Goal: Transaction & Acquisition: Obtain resource

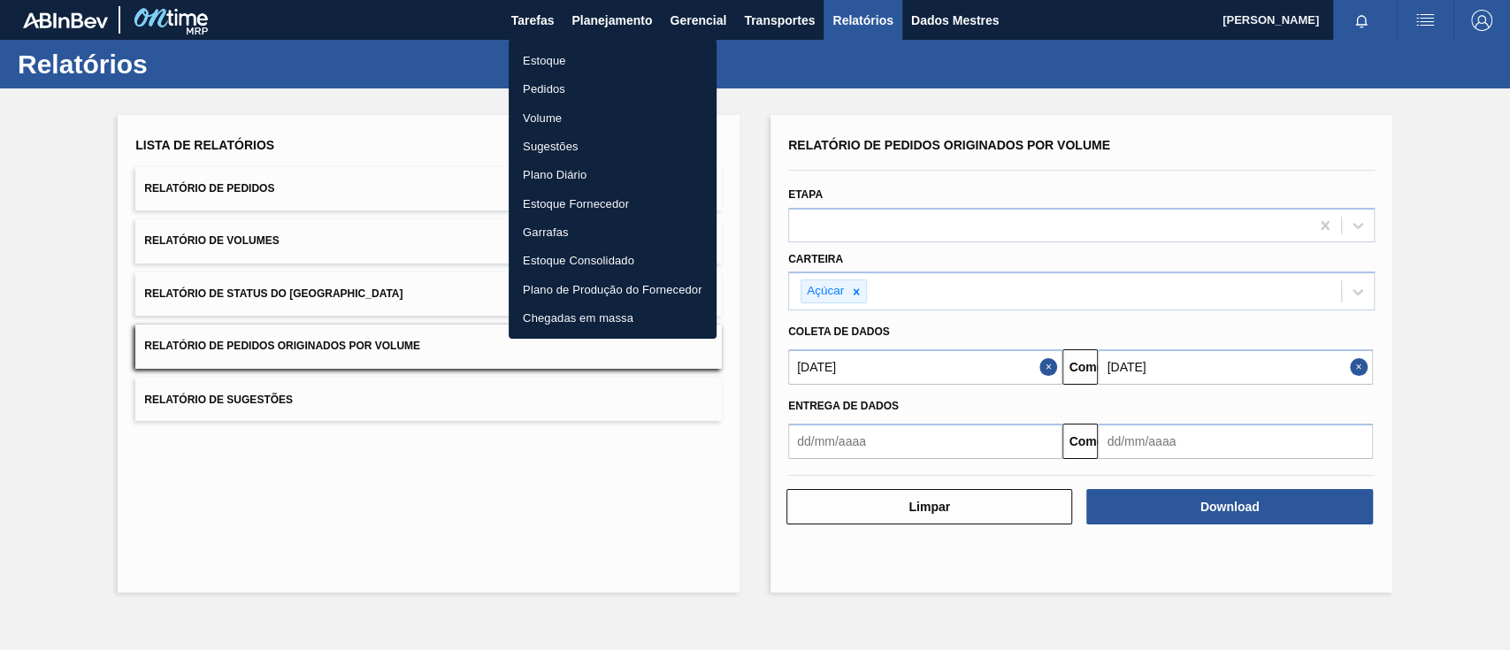
click at [541, 88] on font "Pedidos" at bounding box center [544, 88] width 42 height 13
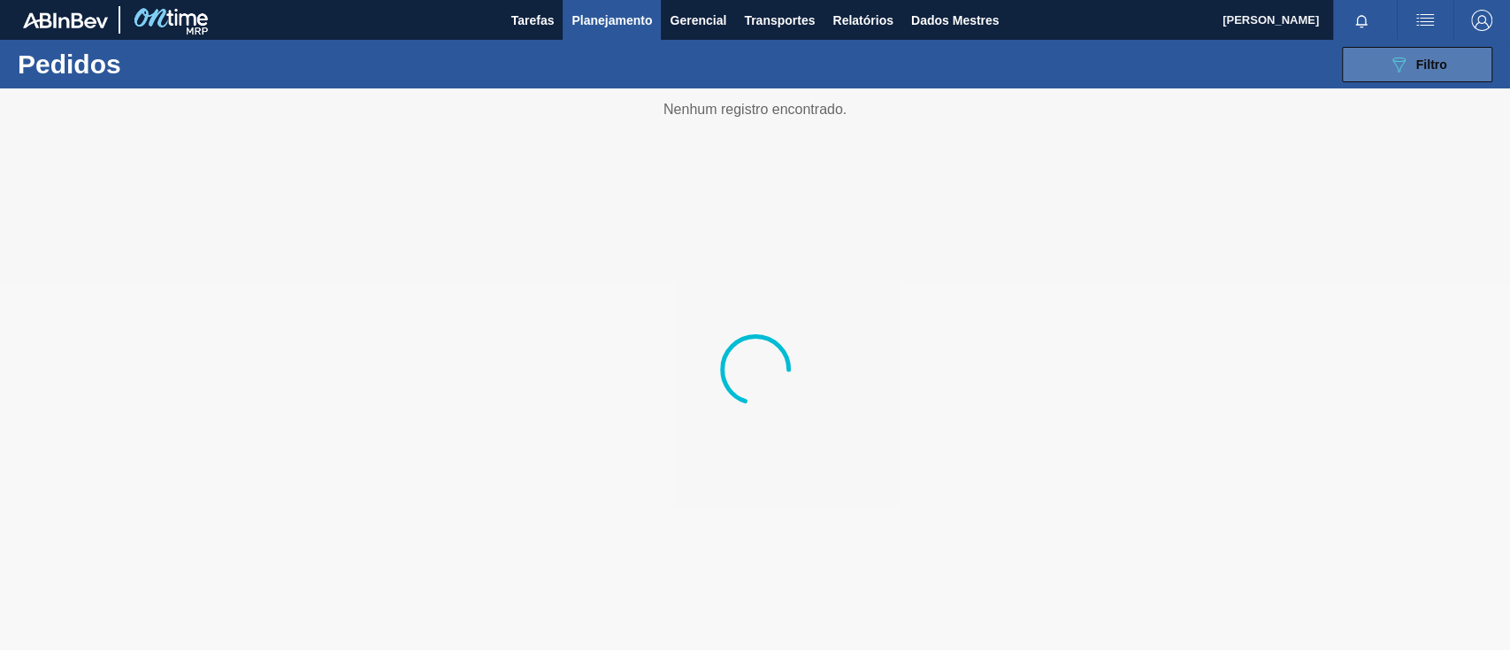
click at [1420, 71] on span "Filtro" at bounding box center [1431, 65] width 31 height 14
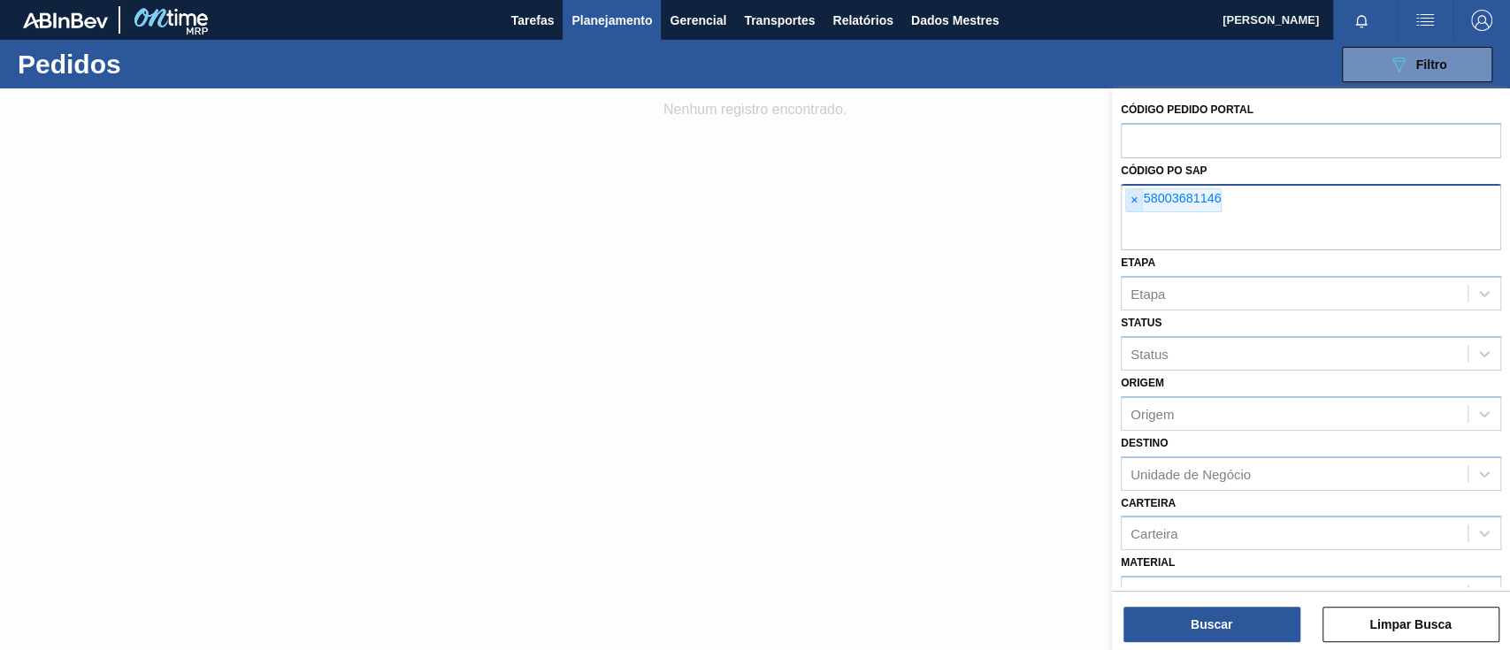
click at [1129, 202] on span "×" at bounding box center [1134, 200] width 17 height 23
paste input "5800377385"
type input "5800377385"
click at [1128, 202] on span "×" at bounding box center [1134, 200] width 17 height 23
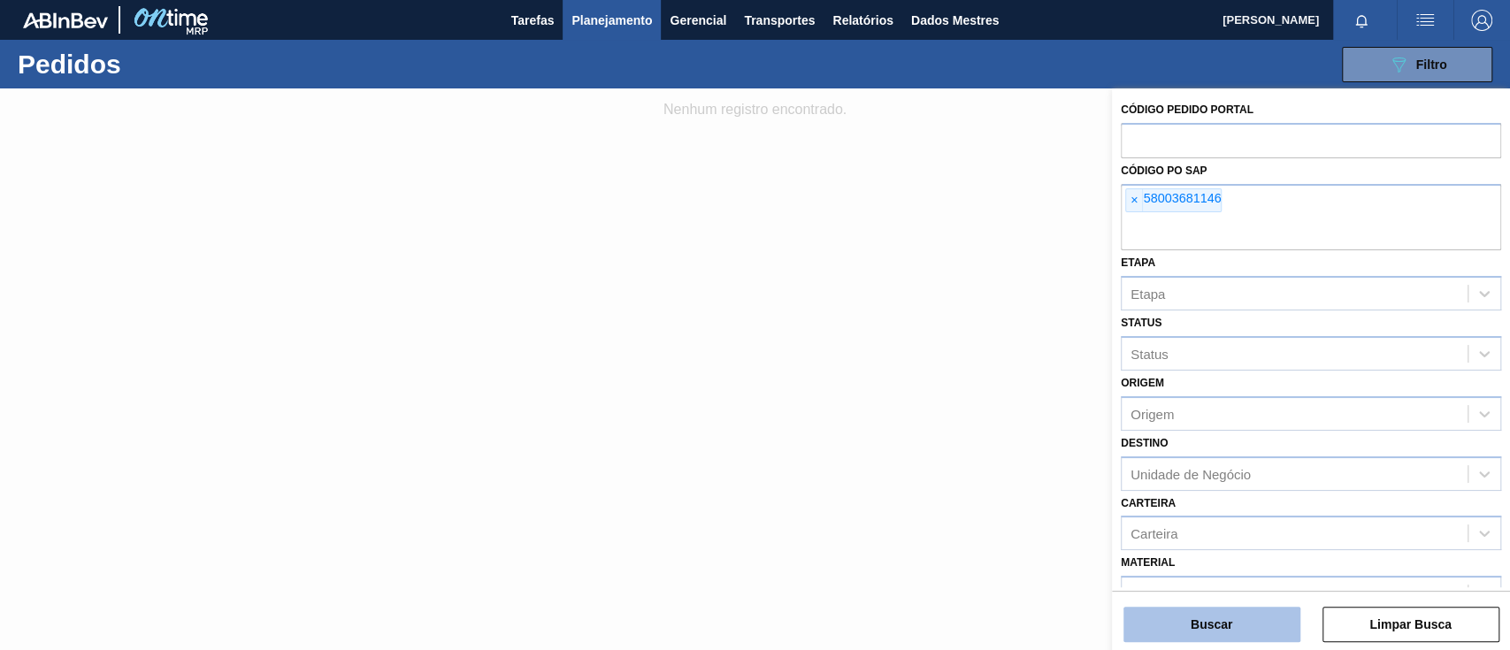
click at [1209, 625] on font "Buscar" at bounding box center [1212, 625] width 42 height 14
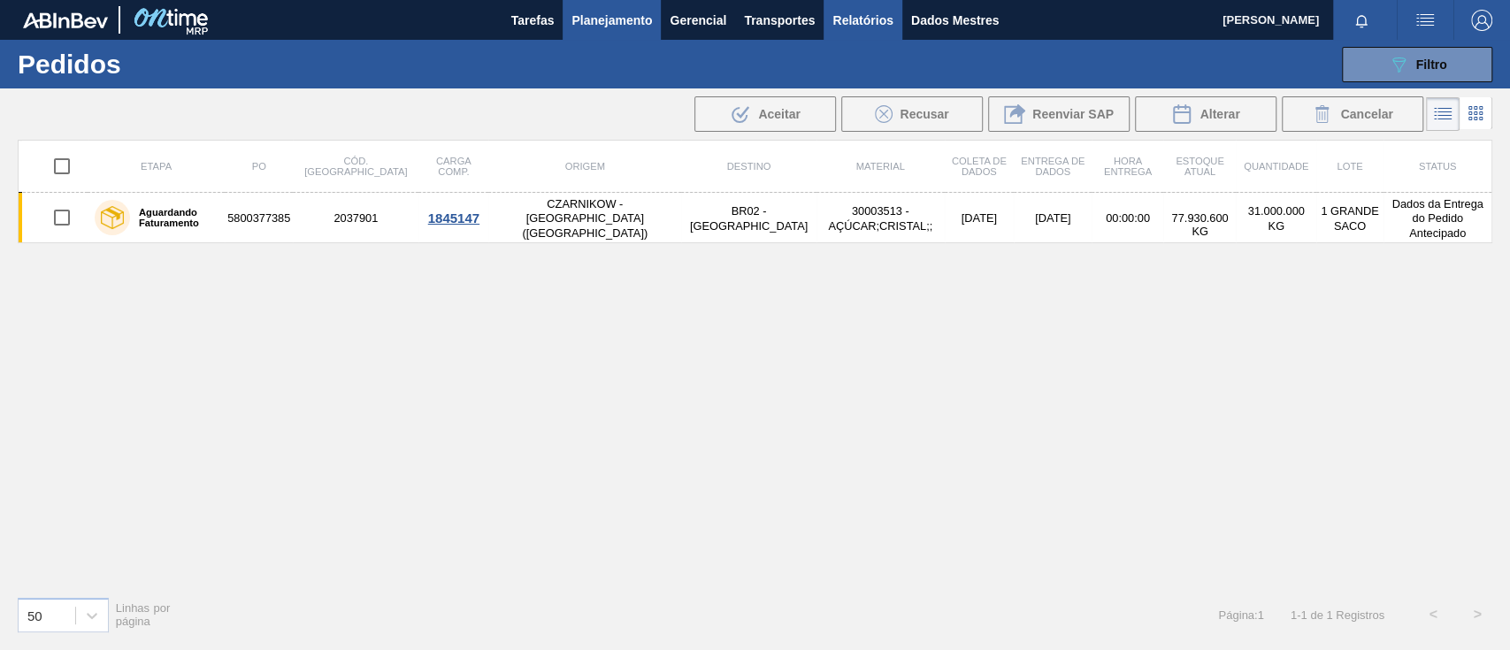
click at [877, 33] on button "Relatórios" at bounding box center [863, 20] width 78 height 40
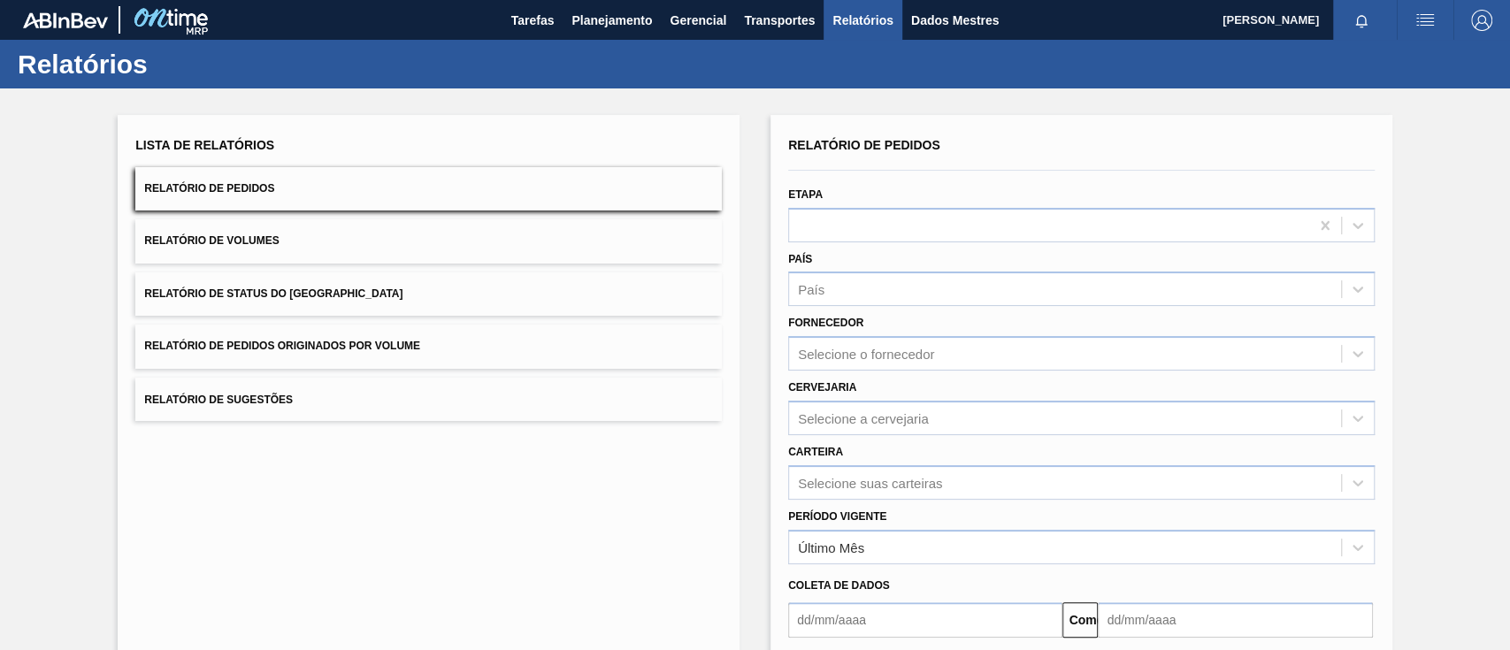
drag, startPoint x: 333, startPoint y: 330, endPoint x: 344, endPoint y: 330, distance: 11.5
click at [333, 329] on button "Relatório de Pedidos Originados por Volume" at bounding box center [428, 346] width 587 height 43
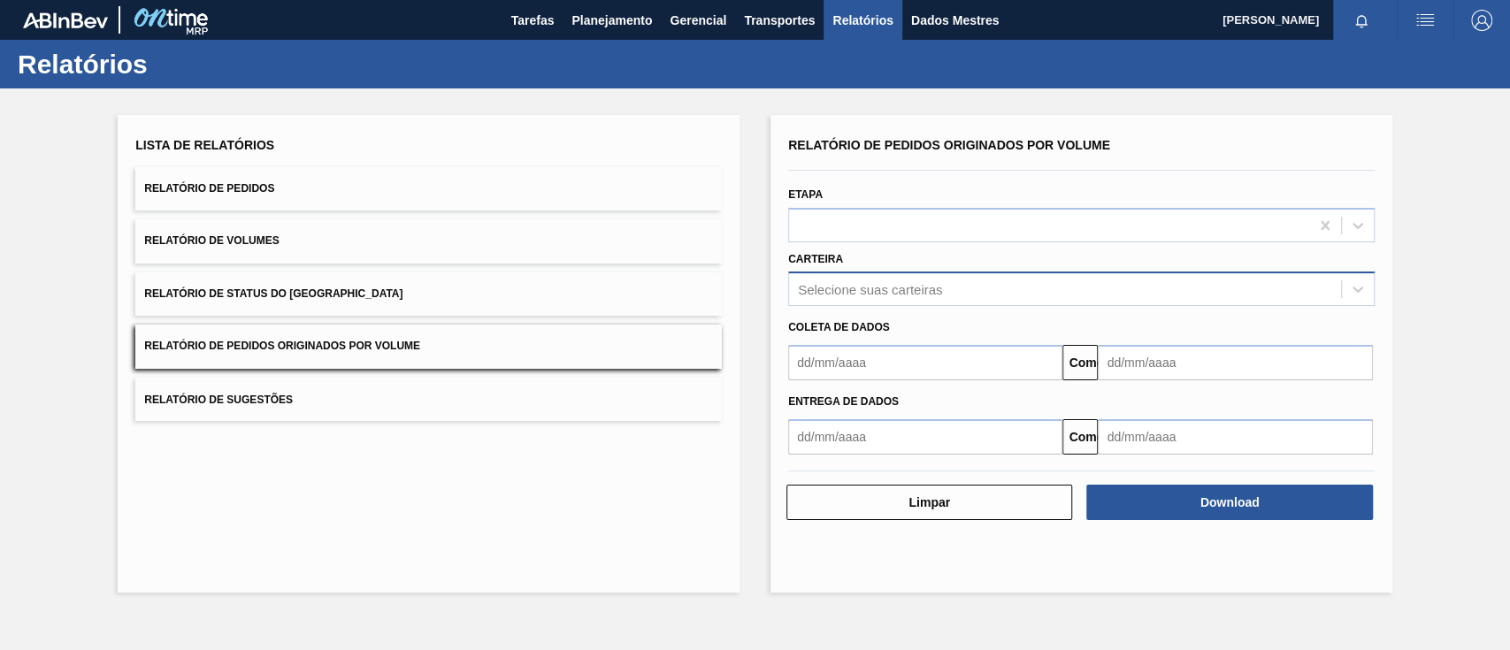
drag, startPoint x: 934, startPoint y: 258, endPoint x: 936, endPoint y: 280, distance: 21.3
click at [937, 259] on div "Carteira Selecione suas carteiras" at bounding box center [1081, 277] width 587 height 60
click at [932, 285] on font "Selecione suas carteiras" at bounding box center [870, 289] width 144 height 15
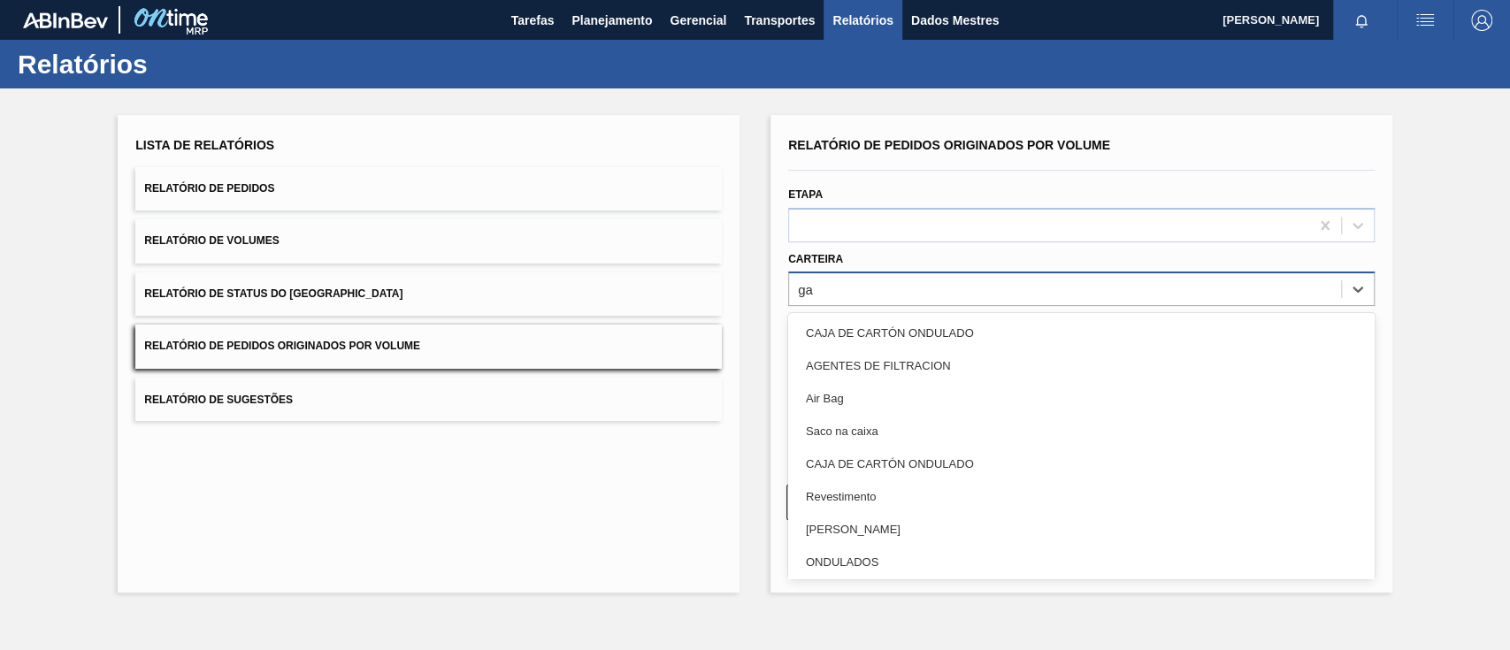
type input "gar"
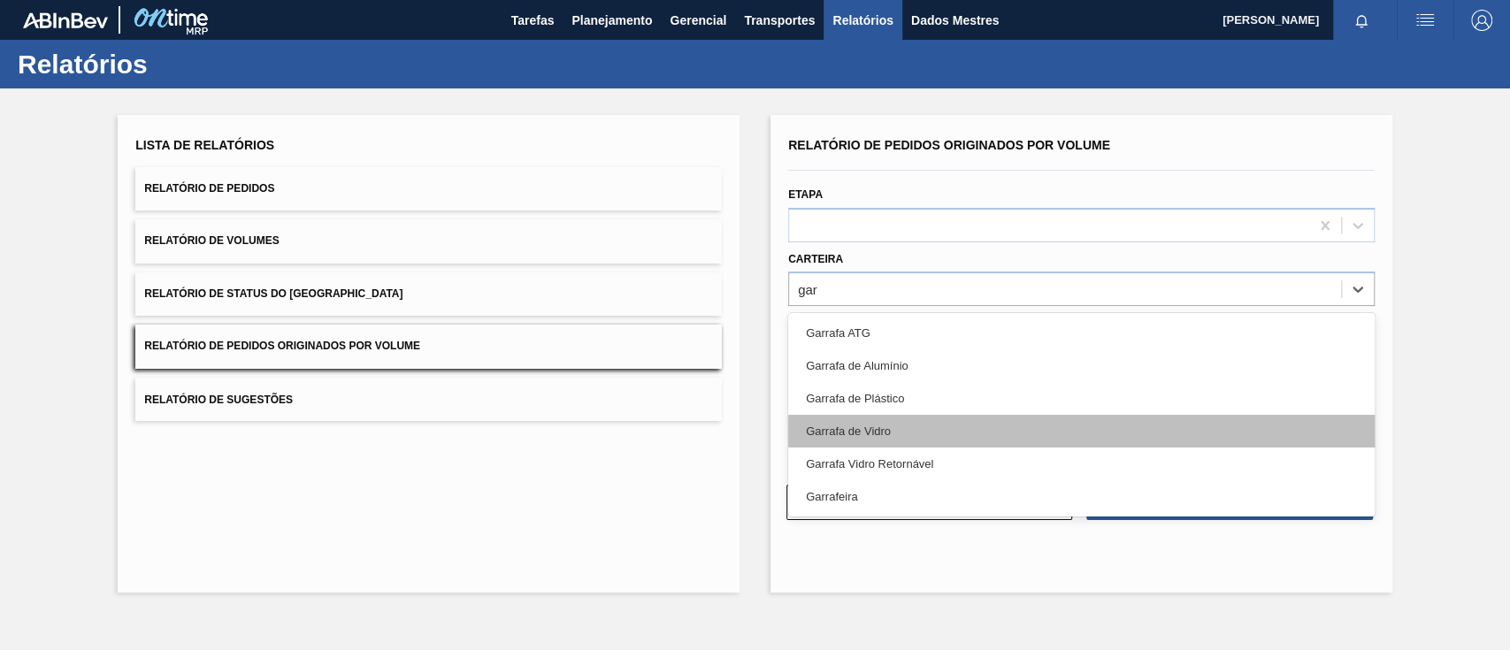
click at [910, 433] on div "Garrafa de Vidro" at bounding box center [1081, 431] width 587 height 33
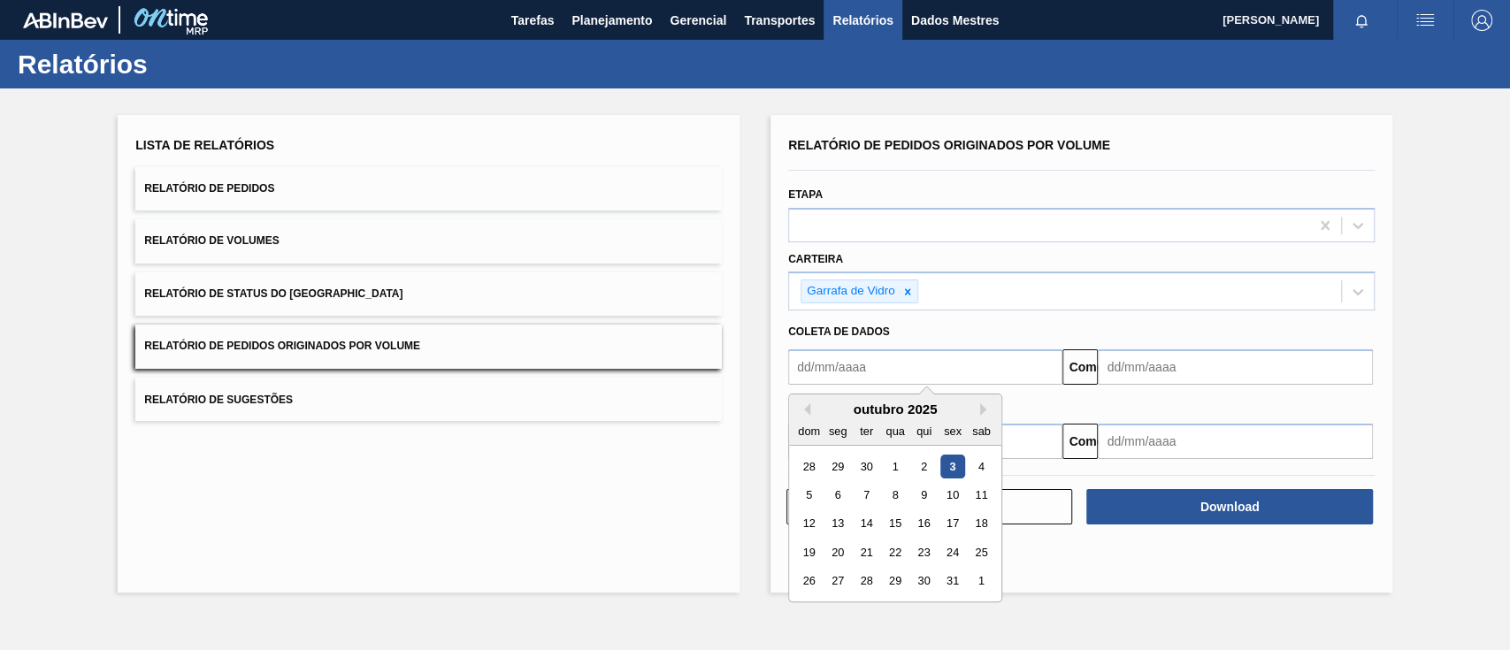
click at [857, 363] on input "text" at bounding box center [925, 366] width 274 height 35
click at [804, 407] on button "Mês anterior" at bounding box center [804, 409] width 12 height 12
click at [842, 463] on div "1" at bounding box center [838, 467] width 24 height 24
type input "[DATE]"
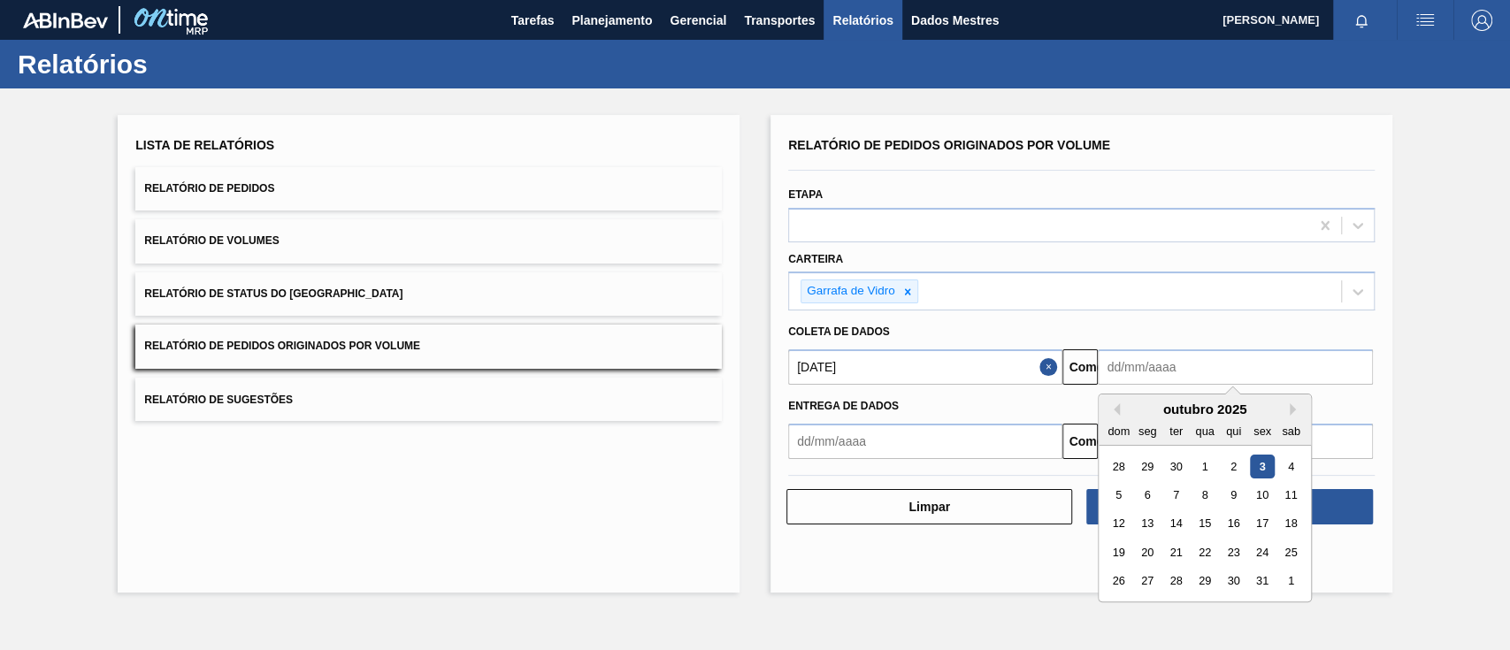
click at [1166, 369] on input "text" at bounding box center [1235, 366] width 274 height 35
click at [1202, 499] on font "8" at bounding box center [1205, 494] width 6 height 13
type input "[DATE]"
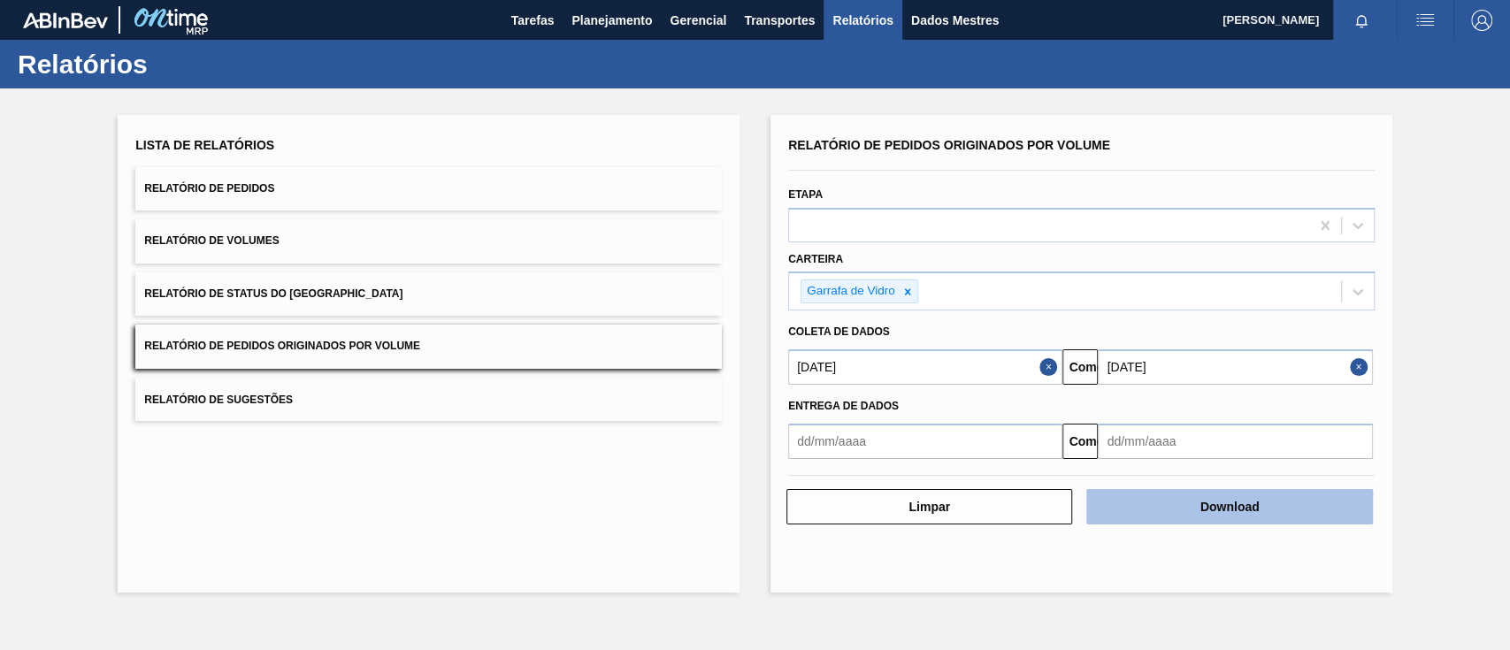
click at [1209, 509] on font "Download" at bounding box center [1230, 507] width 59 height 14
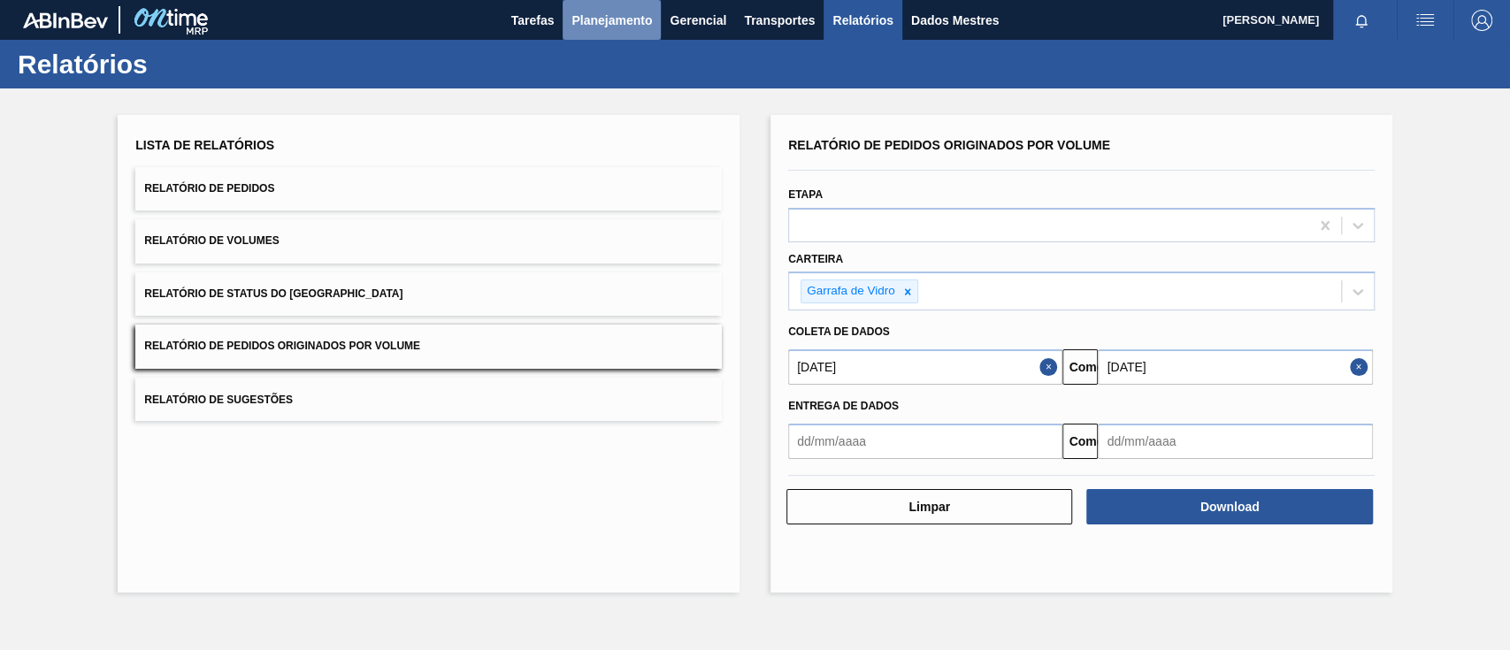
click at [603, 25] on font "Planejamento" at bounding box center [612, 20] width 81 height 14
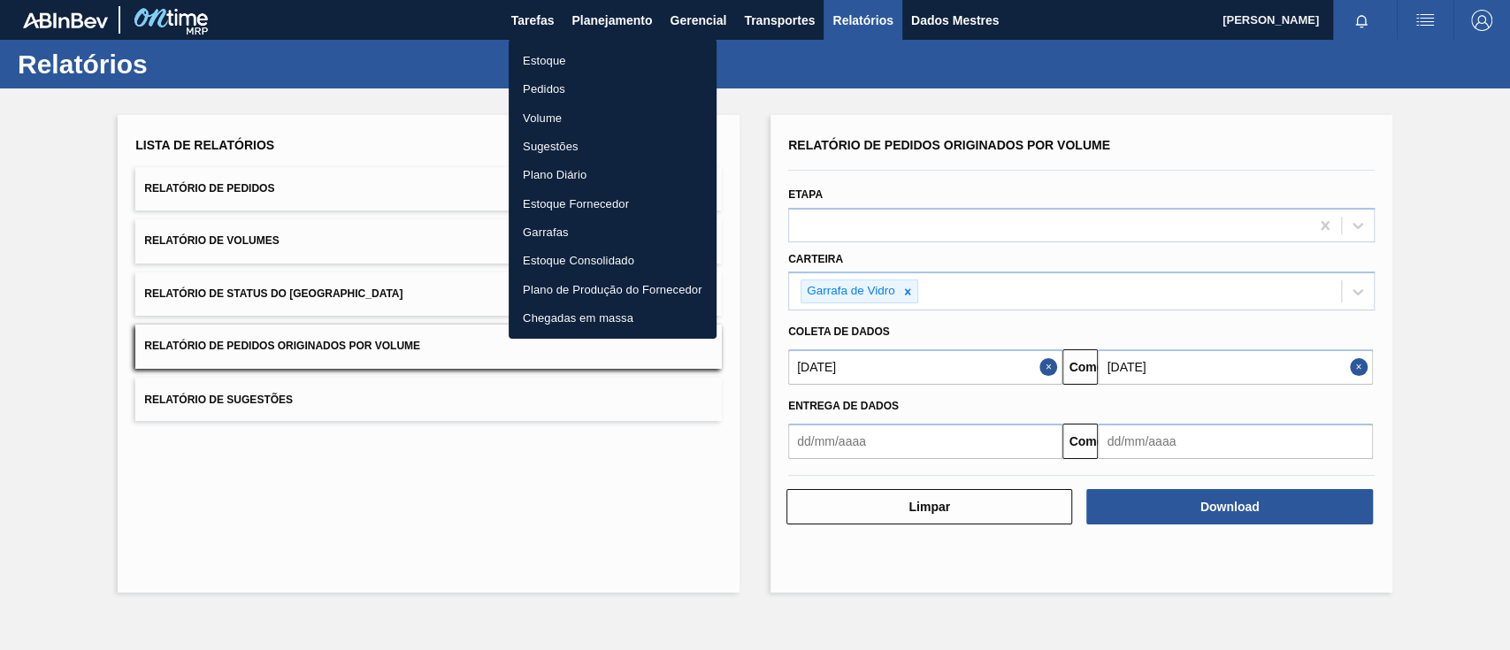
click at [552, 82] on font "Pedidos" at bounding box center [544, 88] width 42 height 13
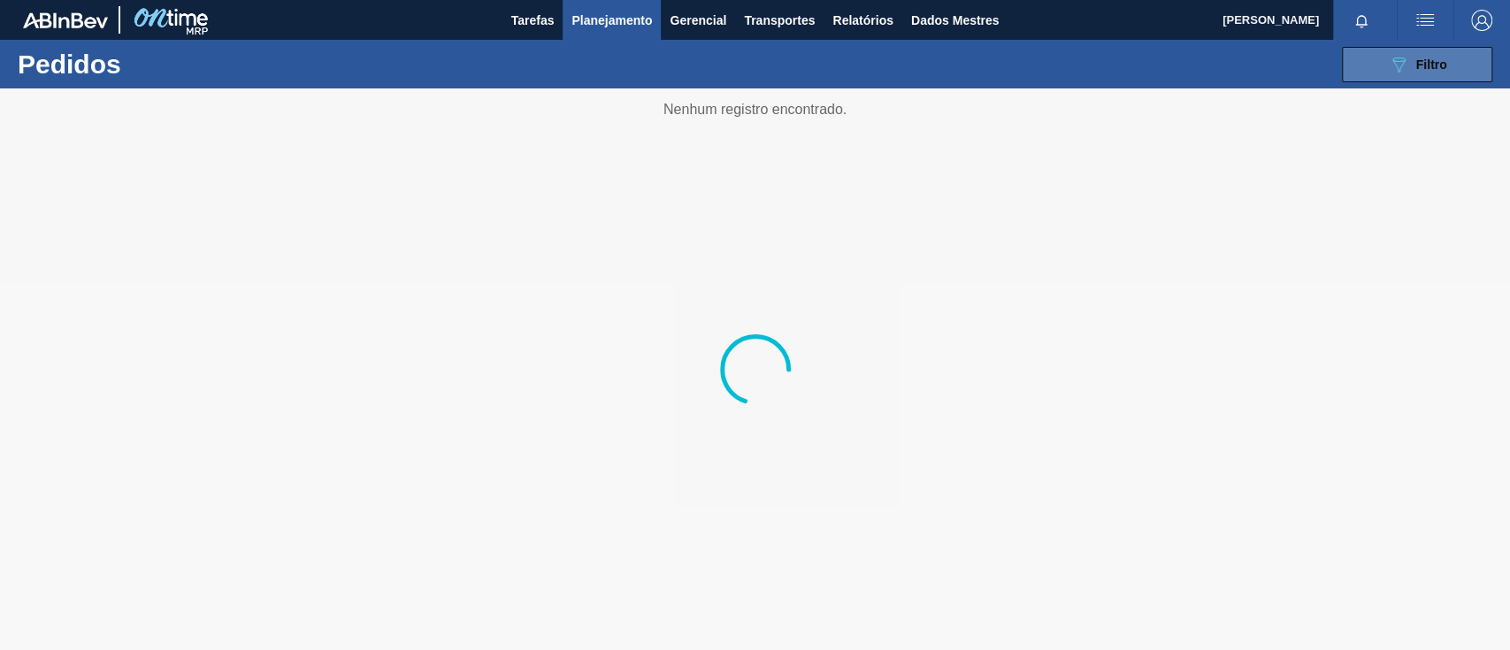
click at [1376, 58] on button "089F7B8B-B2A5-4AFE-B5C0-19BA573D28AC Filtro" at bounding box center [1417, 64] width 150 height 35
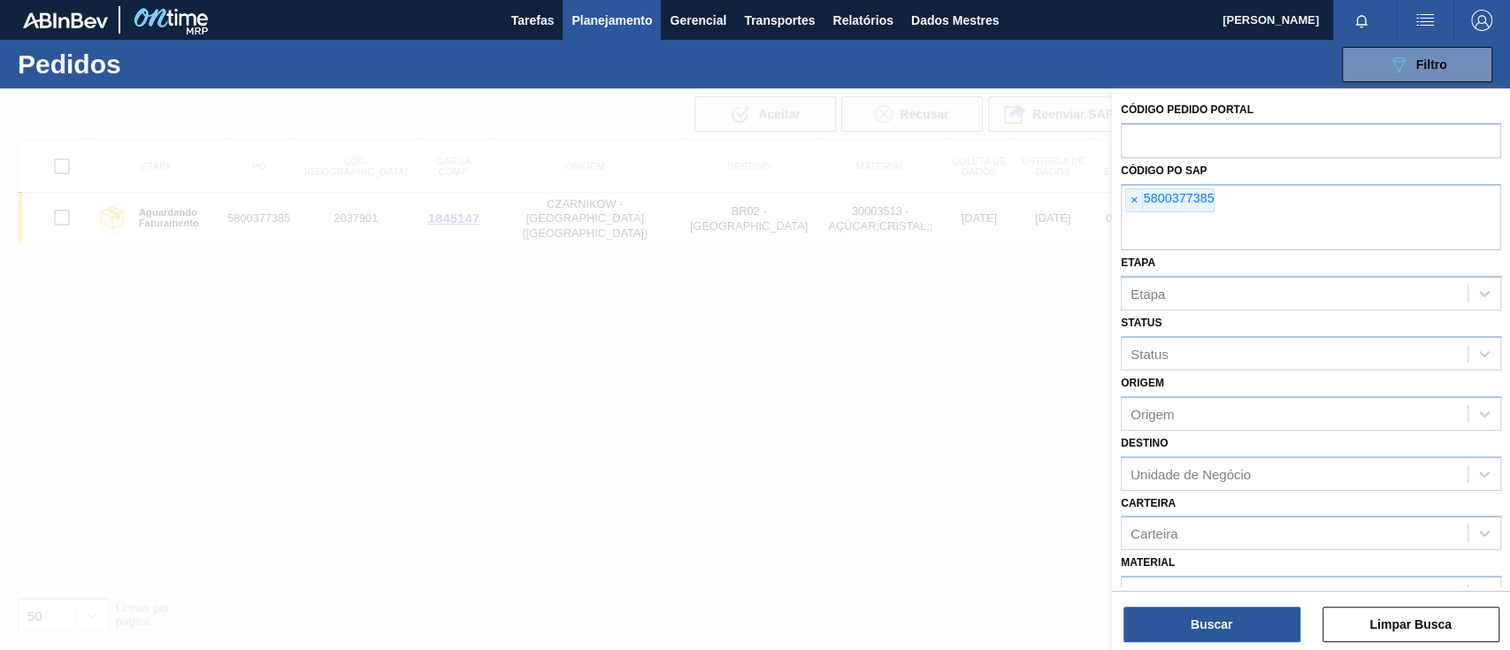
click at [1132, 200] on font "×" at bounding box center [1134, 200] width 7 height 14
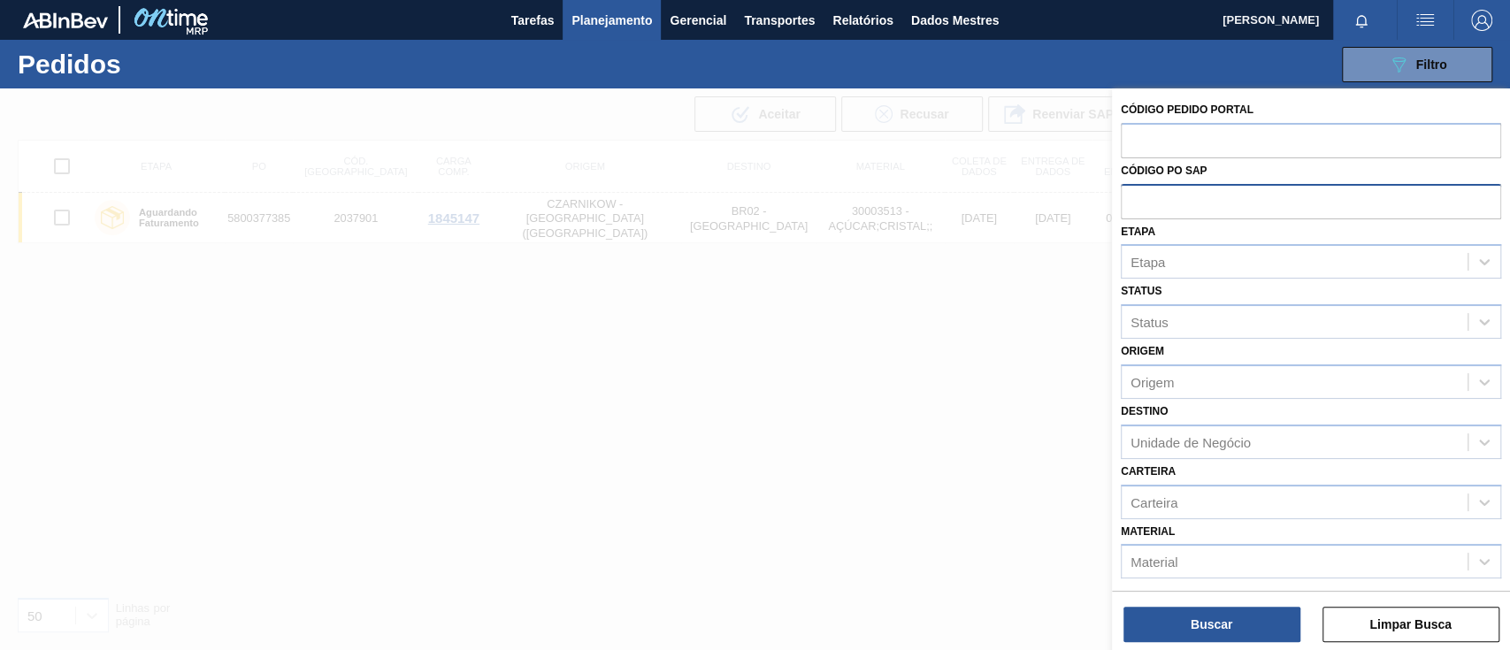
paste input "text"
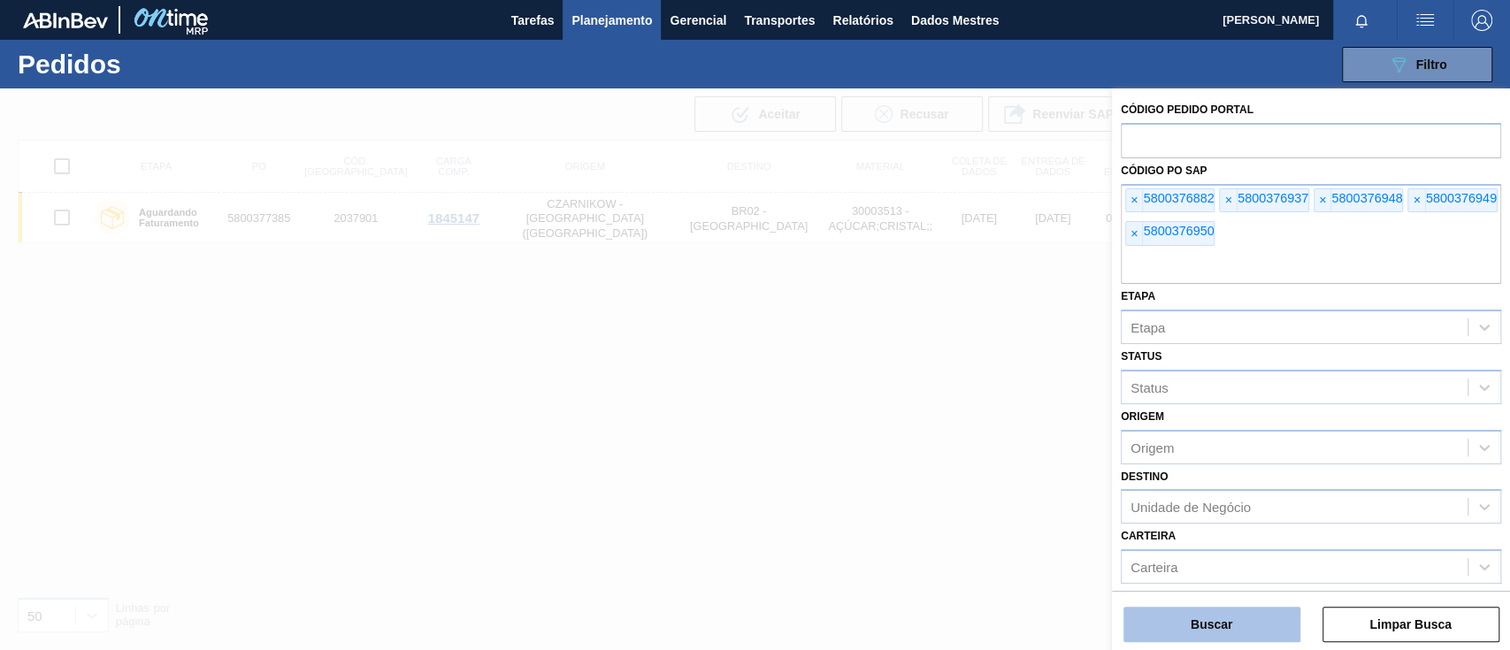
click at [1210, 611] on button "Buscar" at bounding box center [1212, 624] width 177 height 35
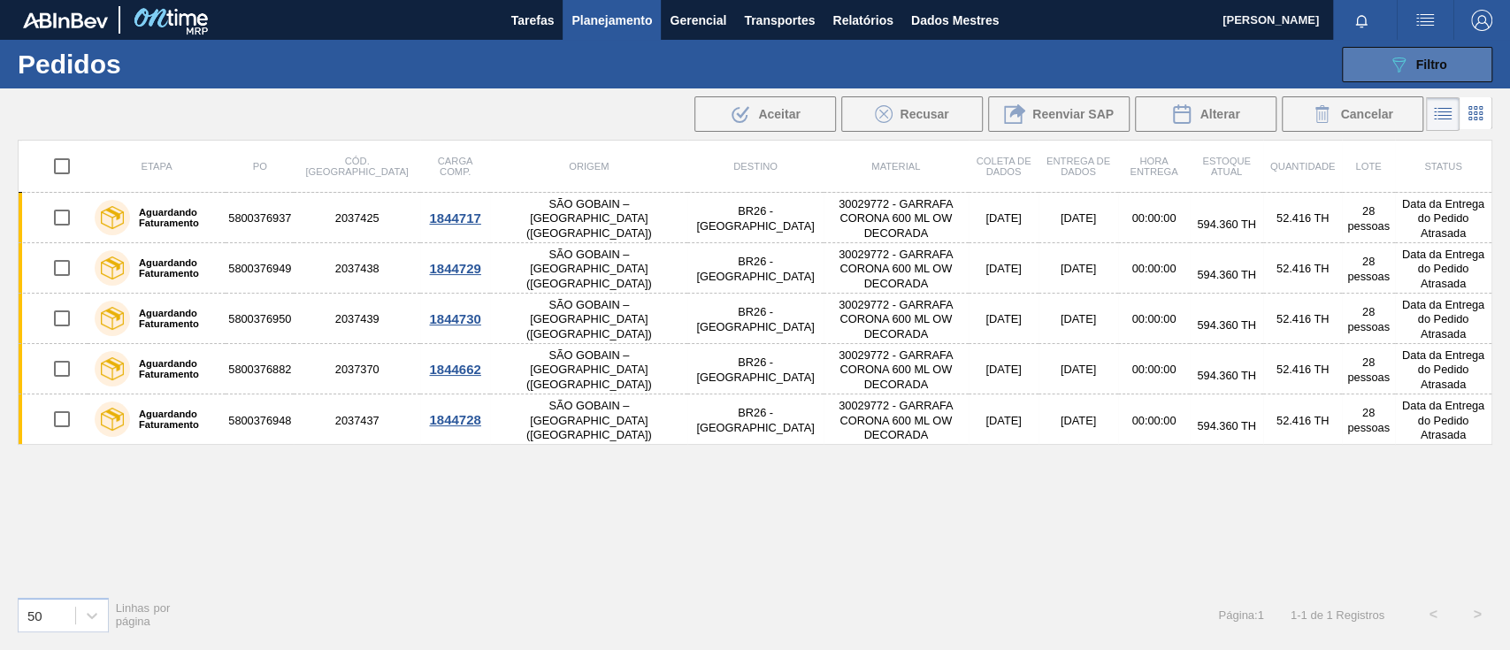
click at [1362, 53] on button "089F7B8B-B2A5-4AFE-B5C0-19BA573D28AC Filtro" at bounding box center [1417, 64] width 150 height 35
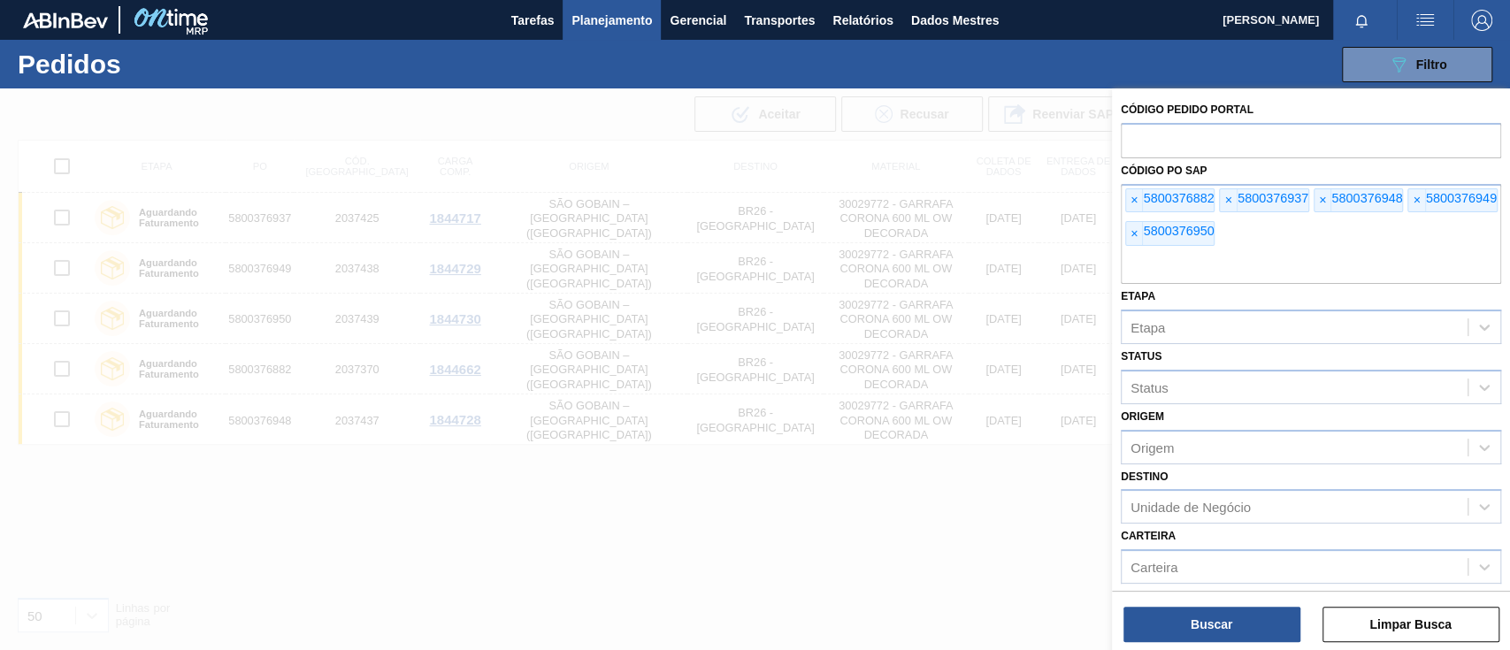
click at [495, 158] on div at bounding box center [755, 413] width 1510 height 650
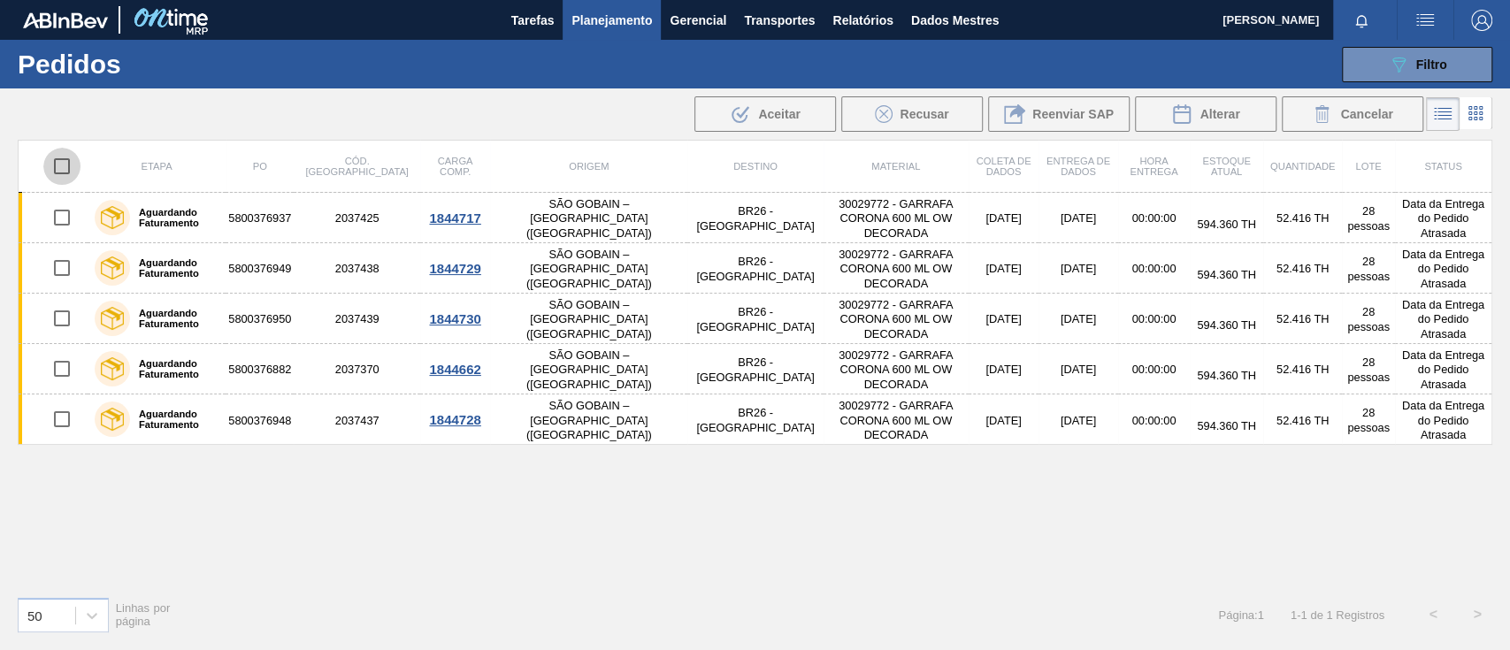
click at [57, 167] on input "checkbox" at bounding box center [61, 166] width 37 height 37
checkbox input "true"
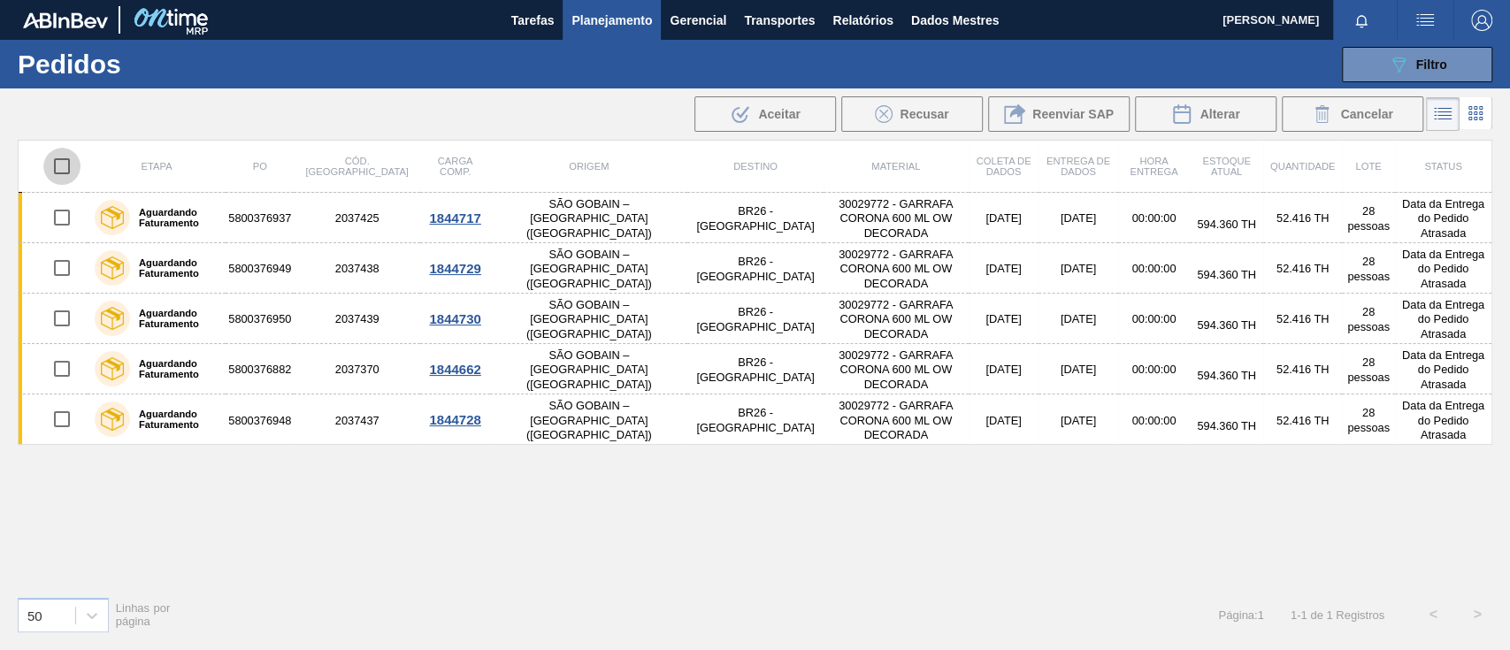
checkbox input "true"
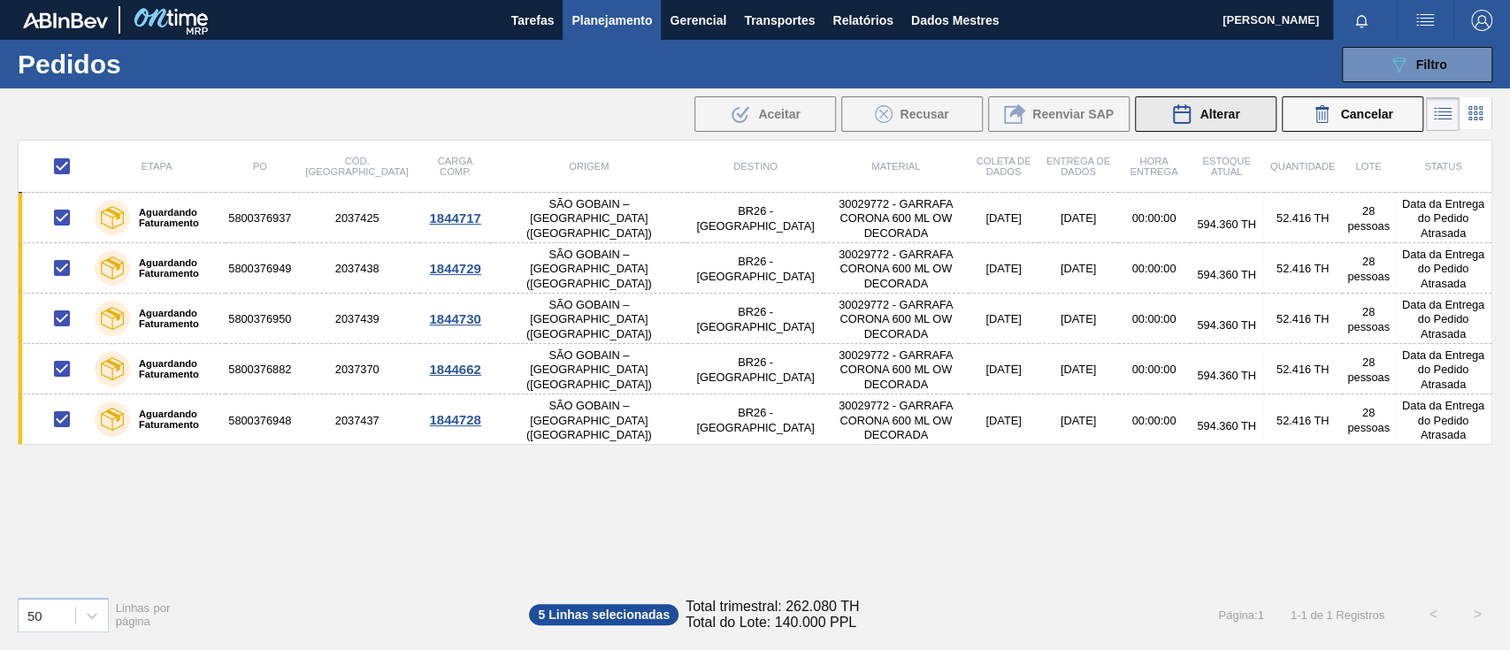
click at [1189, 117] on icon at bounding box center [1182, 114] width 16 height 18
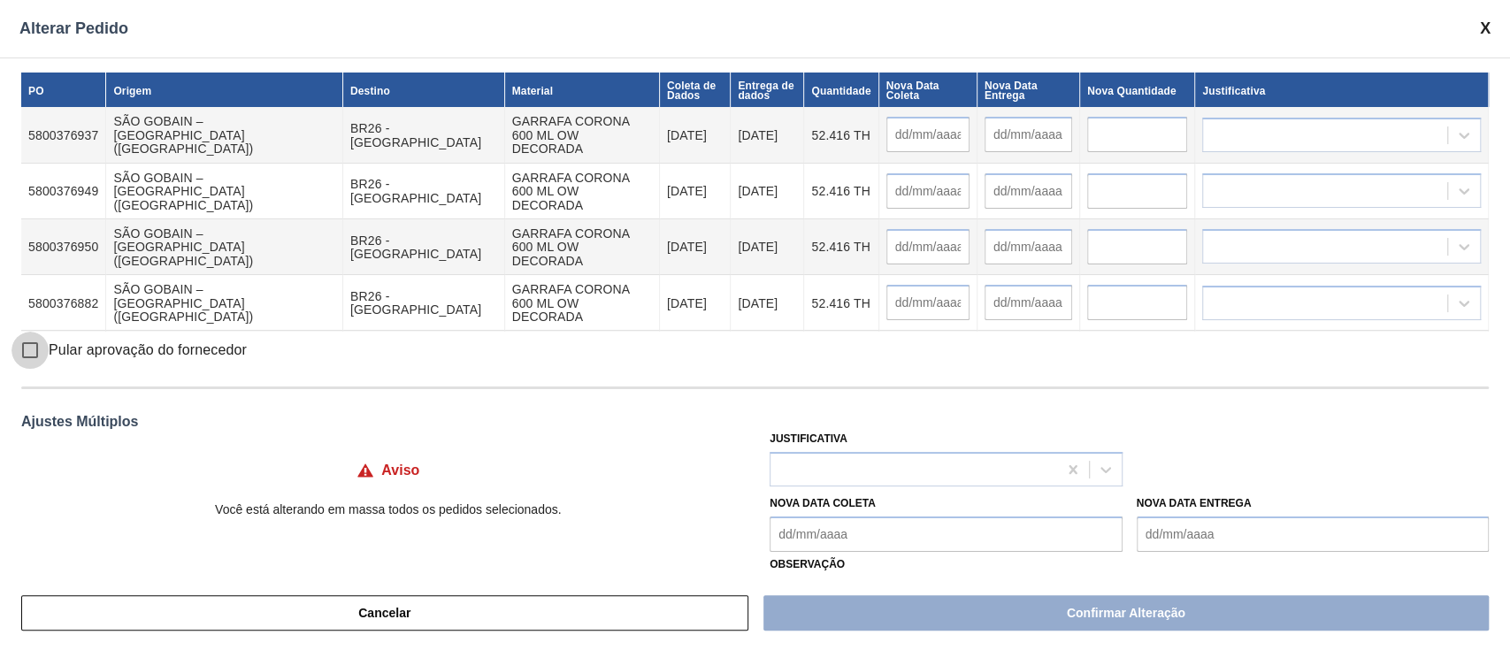
click at [32, 343] on input "Pular aprovação do fornecedor" at bounding box center [30, 350] width 37 height 37
checkbox input "true"
click at [963, 466] on div at bounding box center [914, 470] width 286 height 26
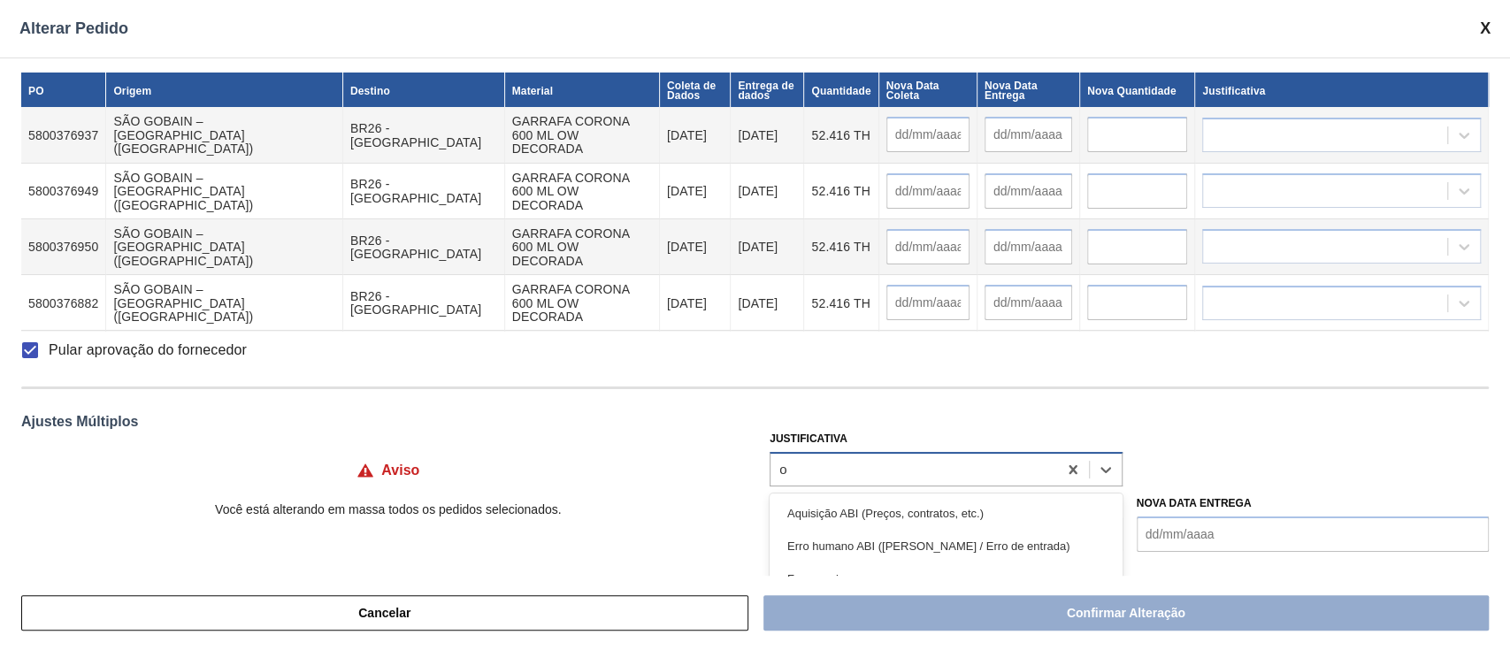
type input "ou"
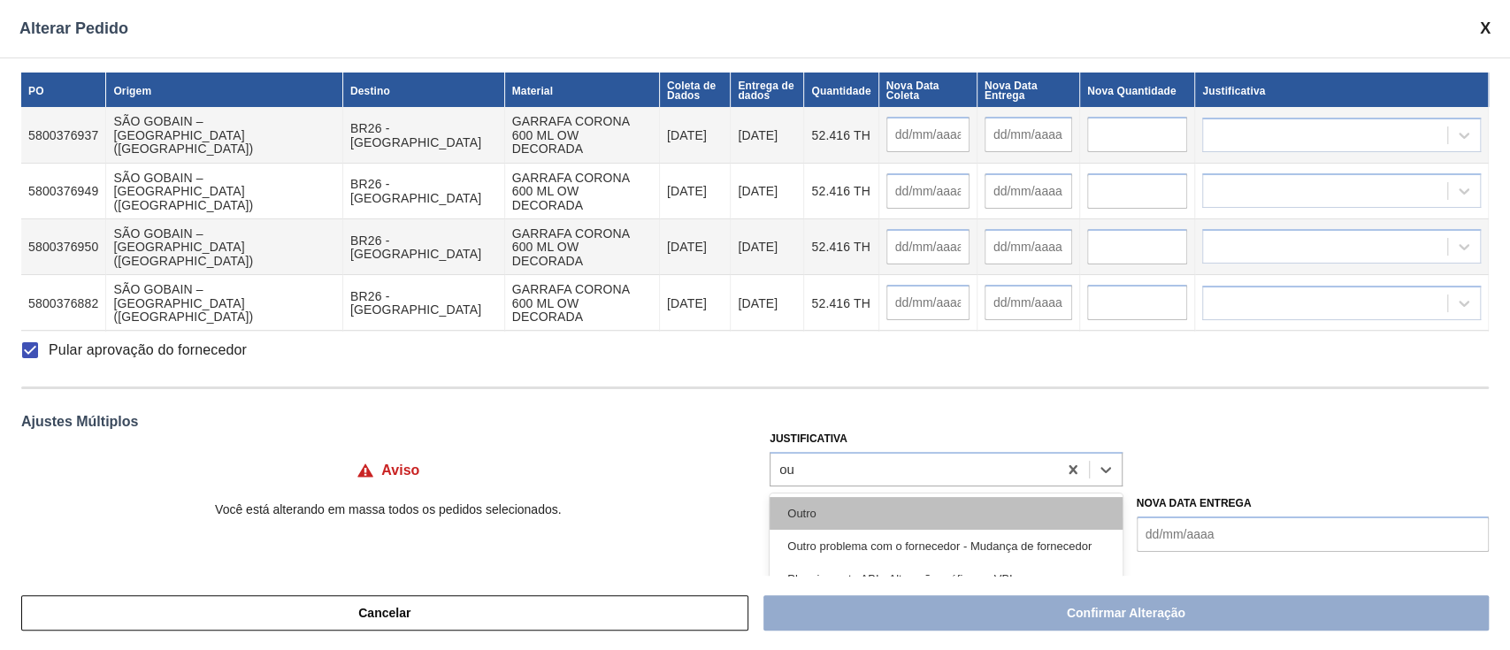
click at [885, 510] on div "Outro" at bounding box center [946, 513] width 352 height 33
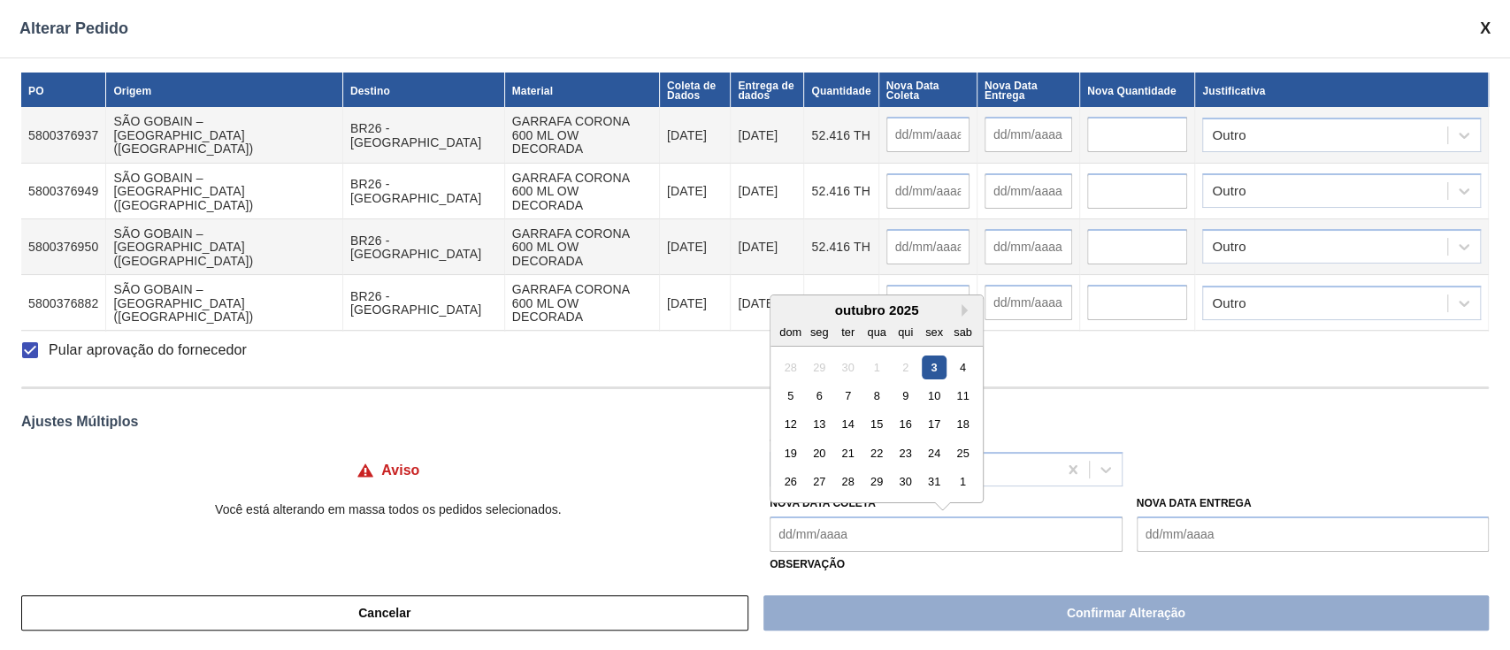
click at [861, 533] on Coleta "Nova Data Coleta" at bounding box center [946, 534] width 352 height 35
click at [824, 395] on div "6" at bounding box center [820, 396] width 24 height 24
type Coleta "[DATE]"
type input "[DATE]"
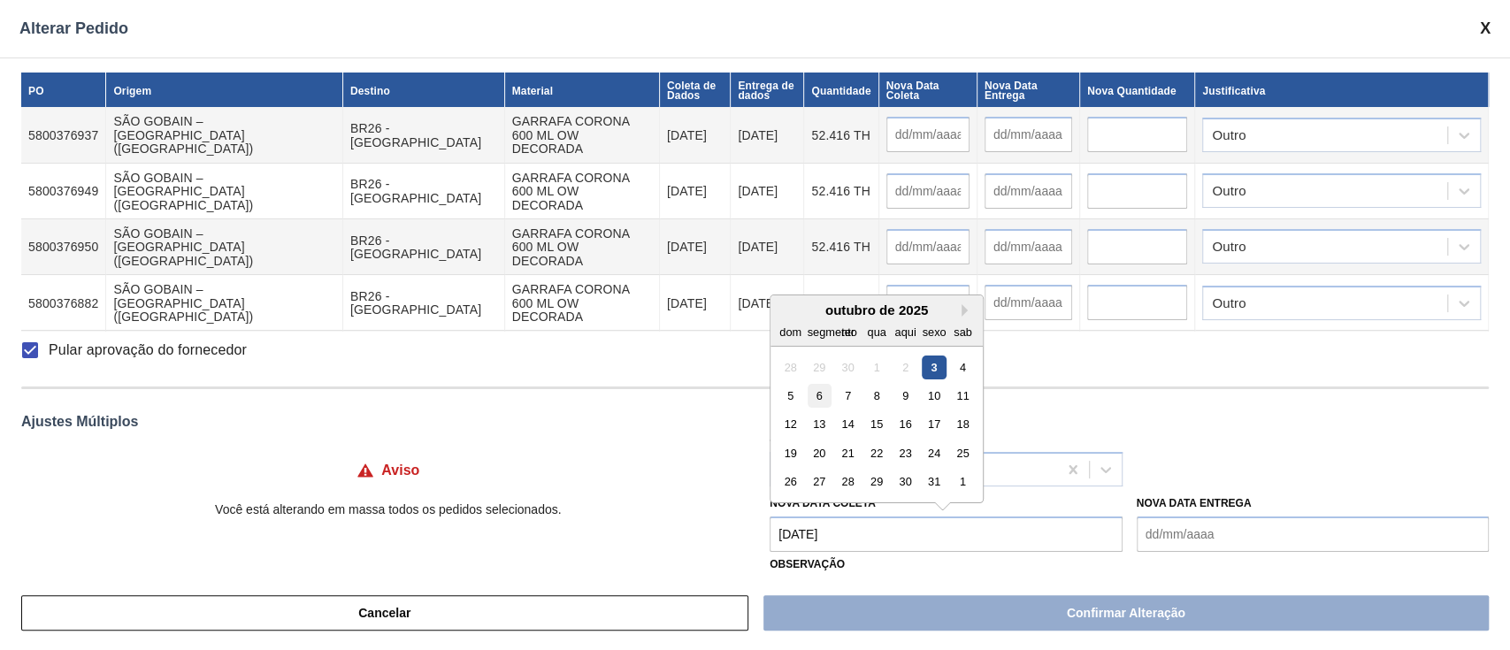
type input "[DATE]"
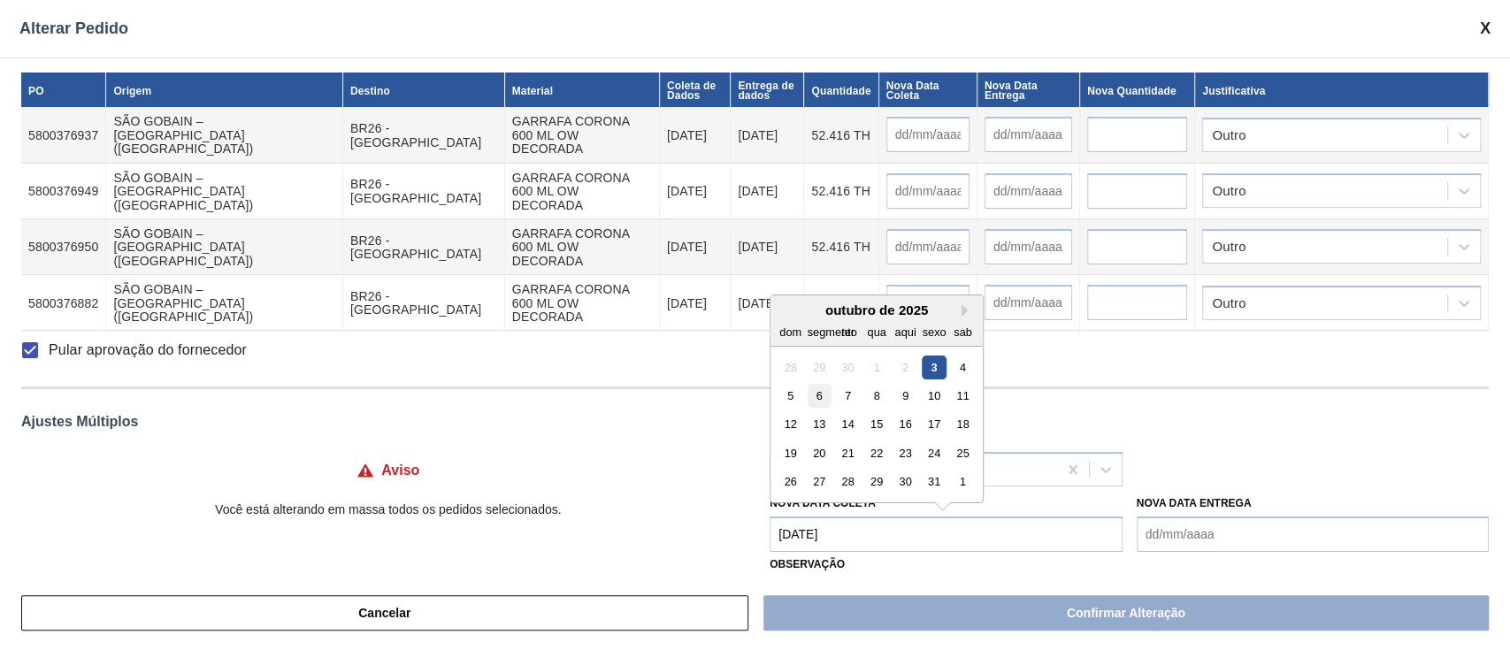
type input "[DATE]"
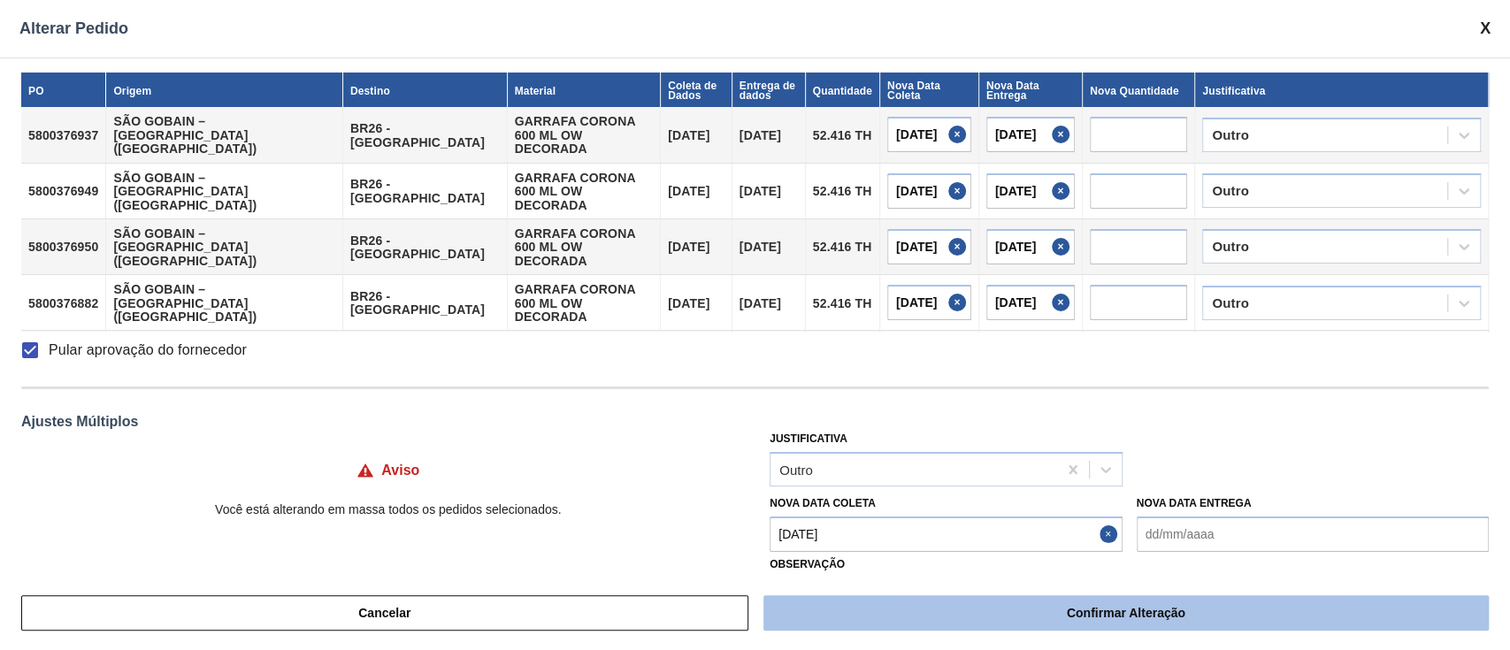
click at [1121, 616] on font "Confirmar Alteração" at bounding box center [1126, 613] width 119 height 14
checkbox input "false"
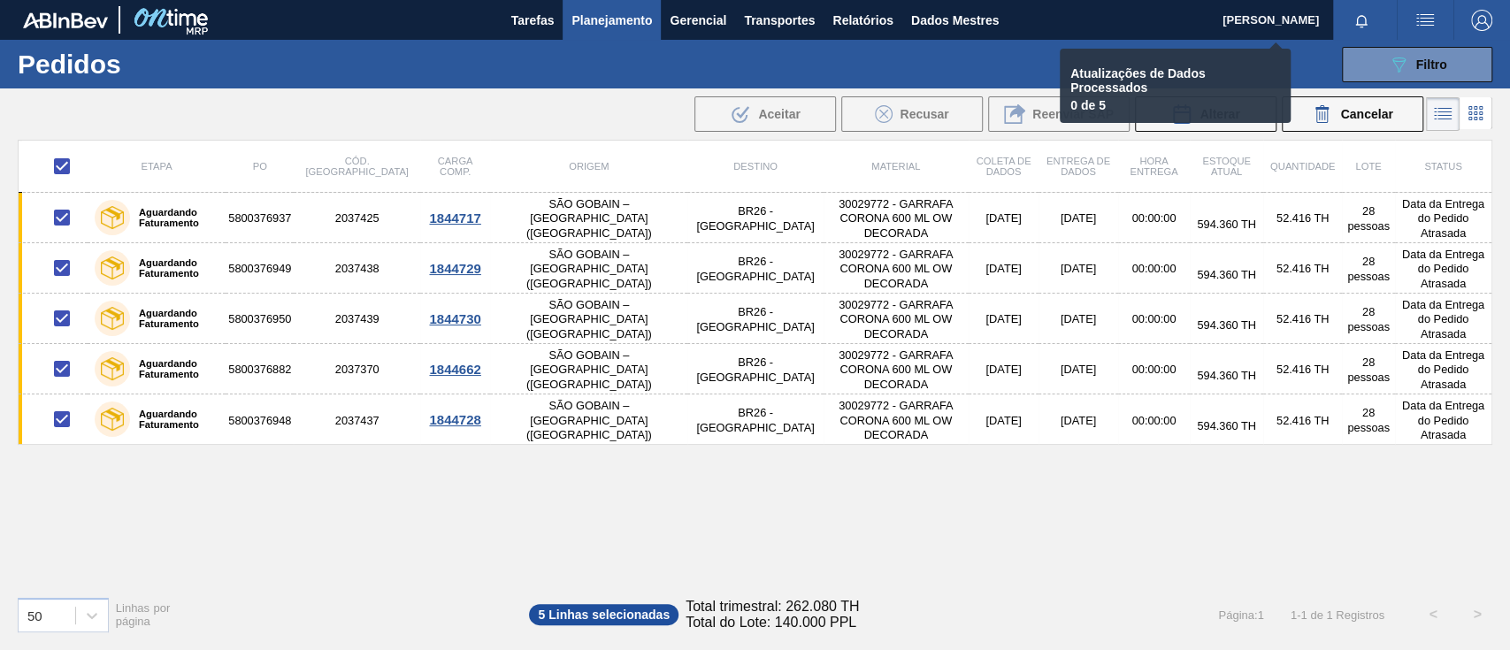
checkbox input "false"
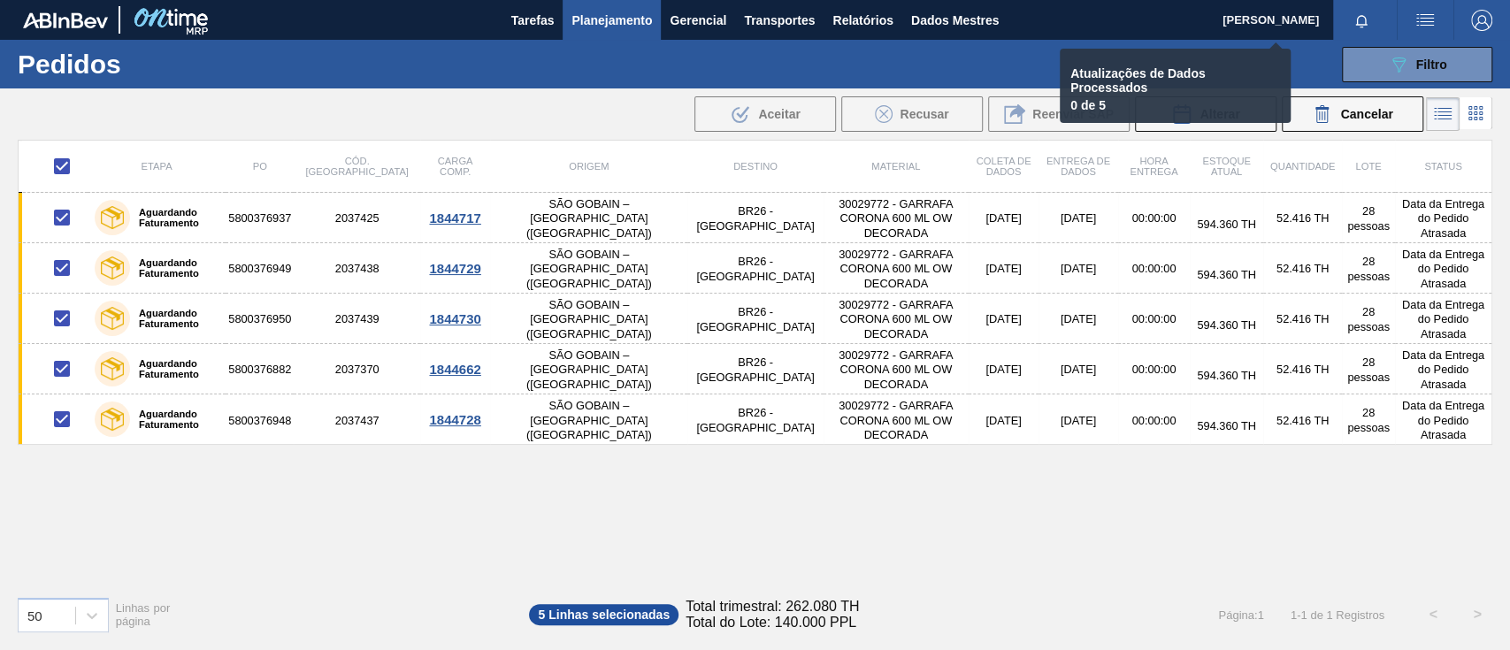
checkbox input "false"
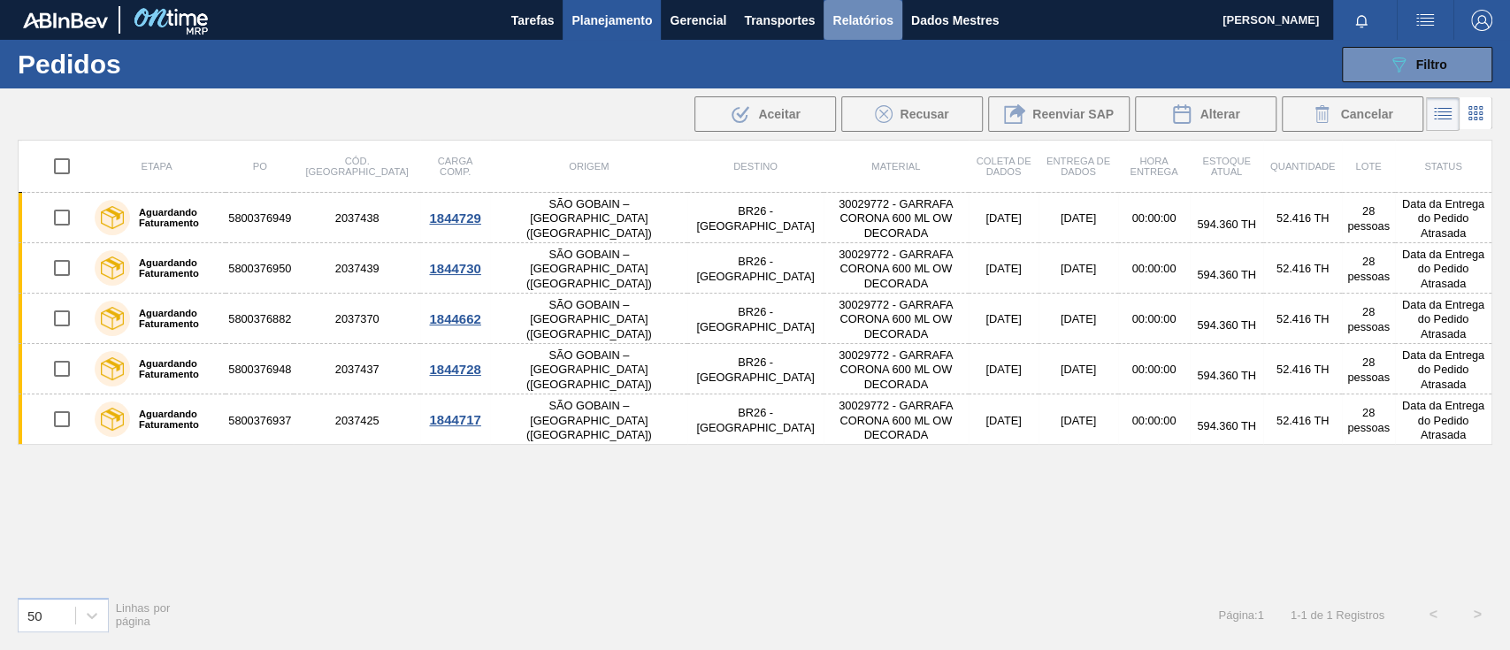
click at [877, 25] on font "Relatórios" at bounding box center [862, 20] width 60 height 14
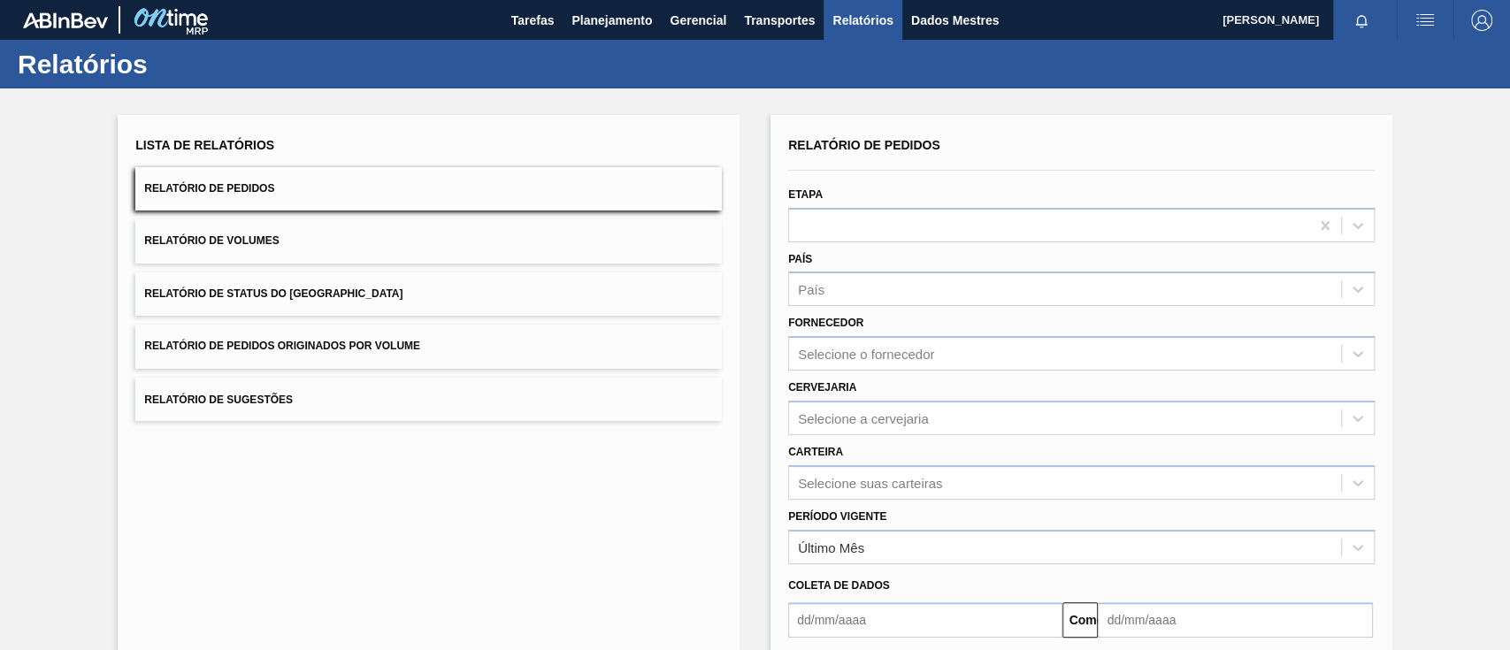
click at [387, 364] on button "Relatório de Pedidos Originados por Volume" at bounding box center [428, 346] width 587 height 43
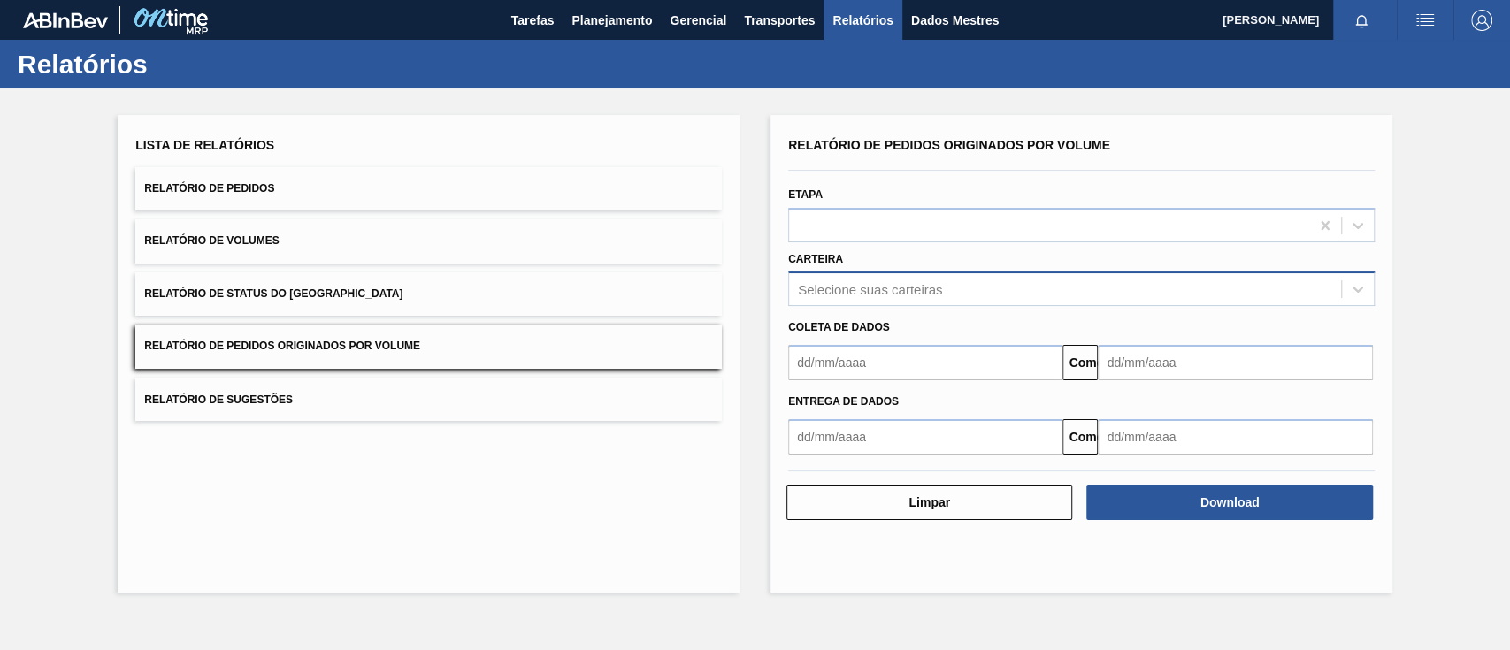
click at [863, 291] on font "Selecione suas carteiras" at bounding box center [870, 289] width 144 height 15
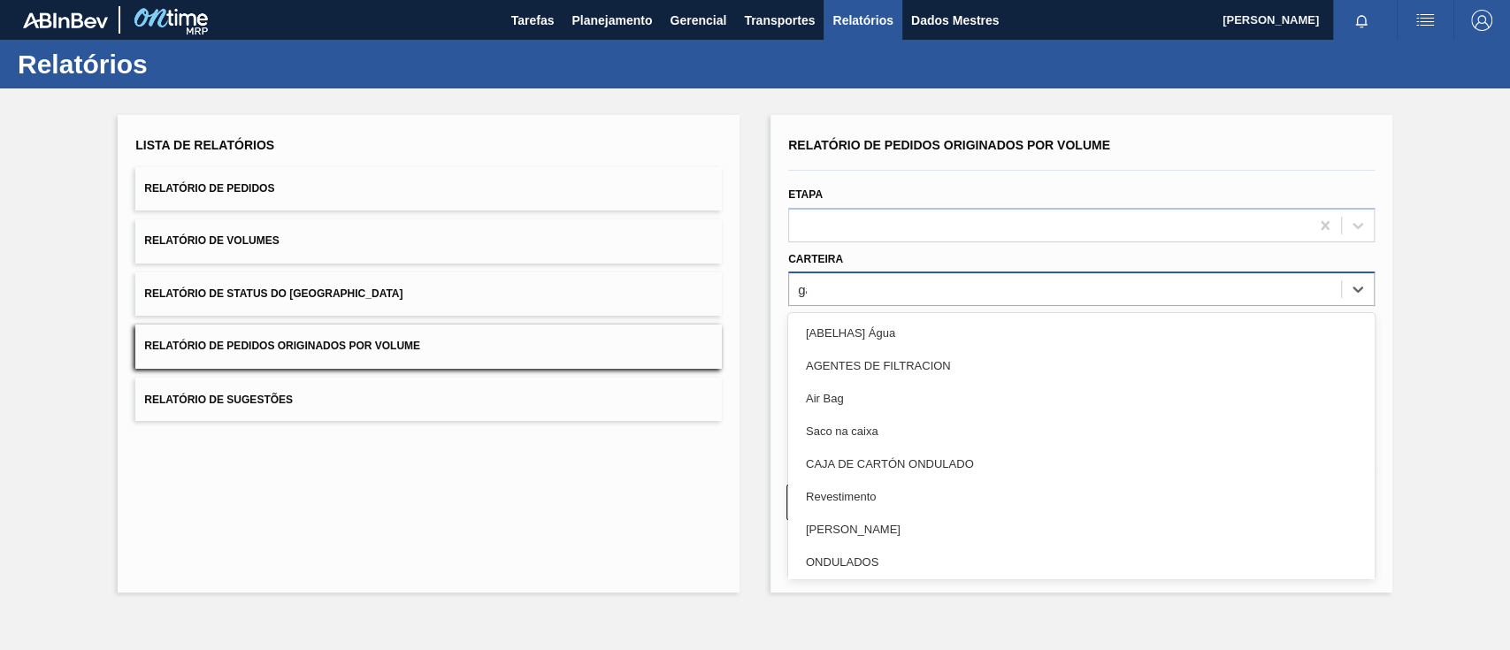
type input "gar"
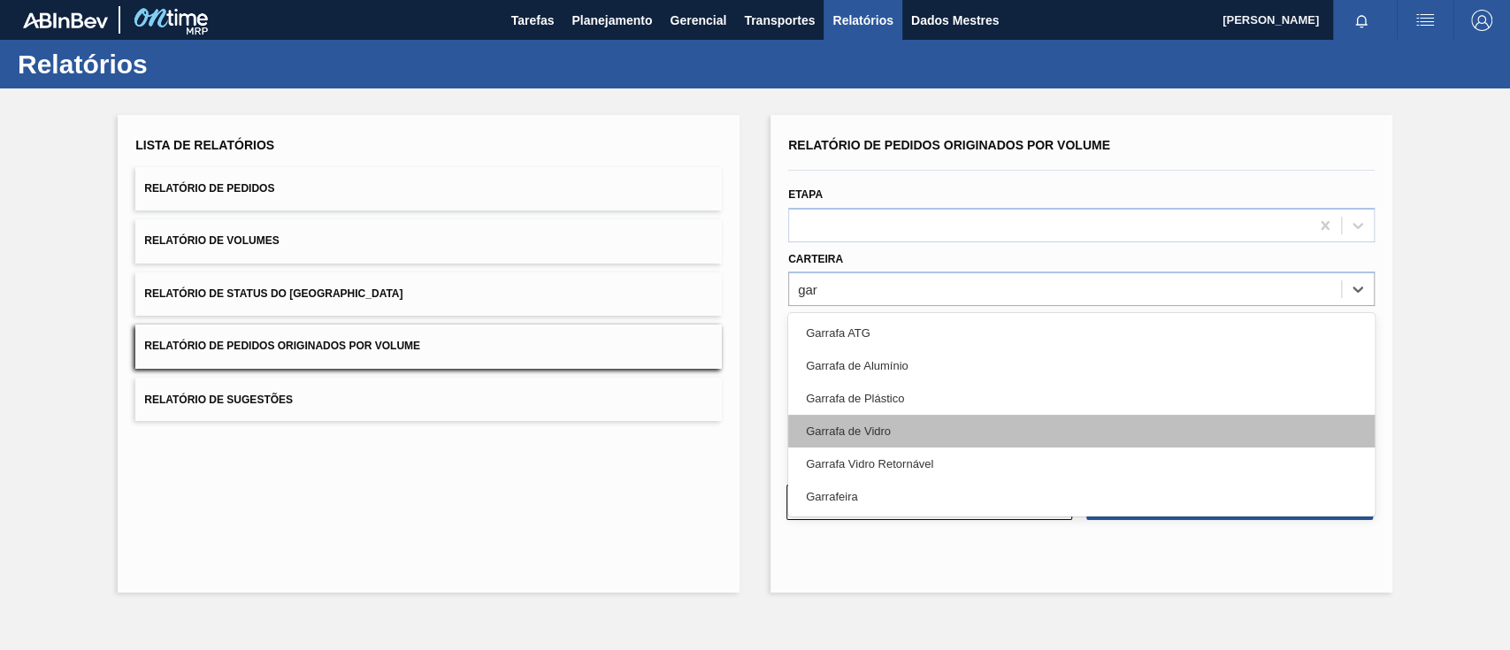
click at [886, 415] on div "Garrafa de Vidro" at bounding box center [1081, 431] width 587 height 33
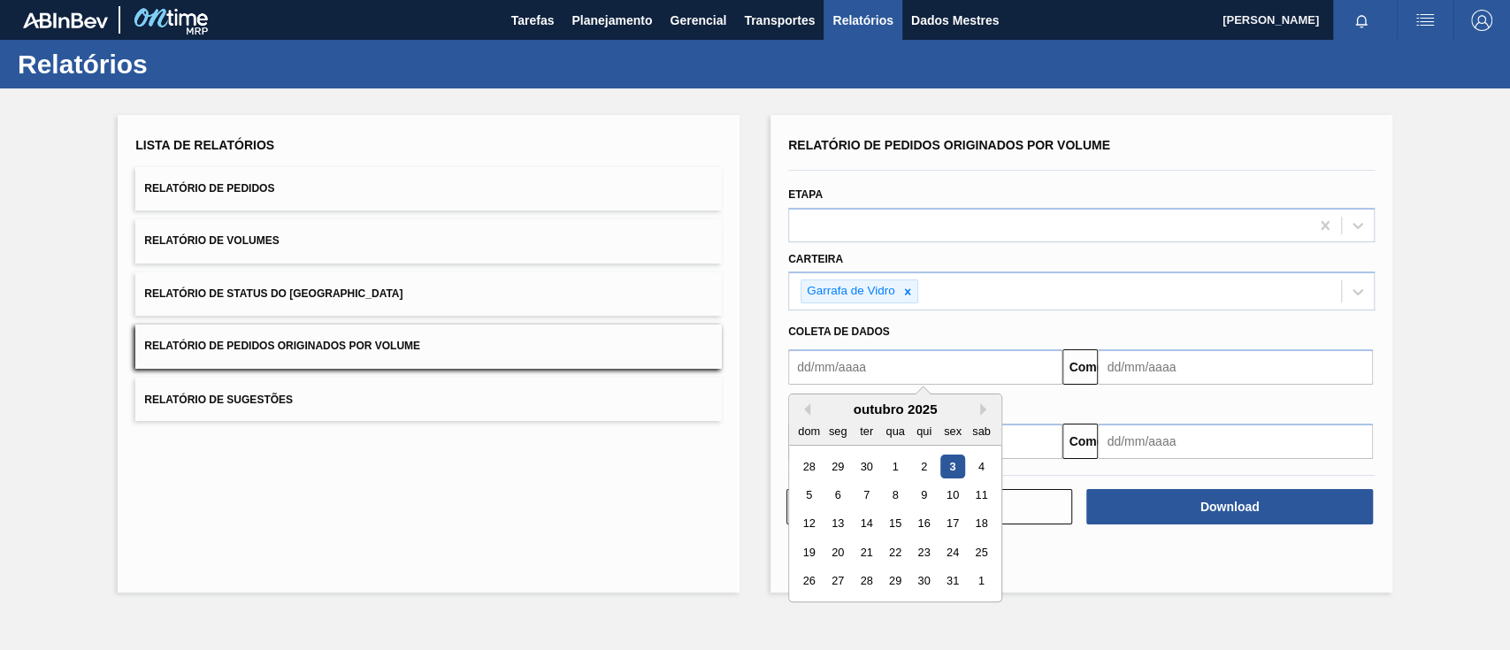
click at [891, 364] on input "text" at bounding box center [925, 366] width 274 height 35
click at [808, 410] on button "Mês anterior" at bounding box center [804, 409] width 12 height 12
click at [845, 464] on div "1" at bounding box center [838, 467] width 24 height 24
type input "[DATE]"
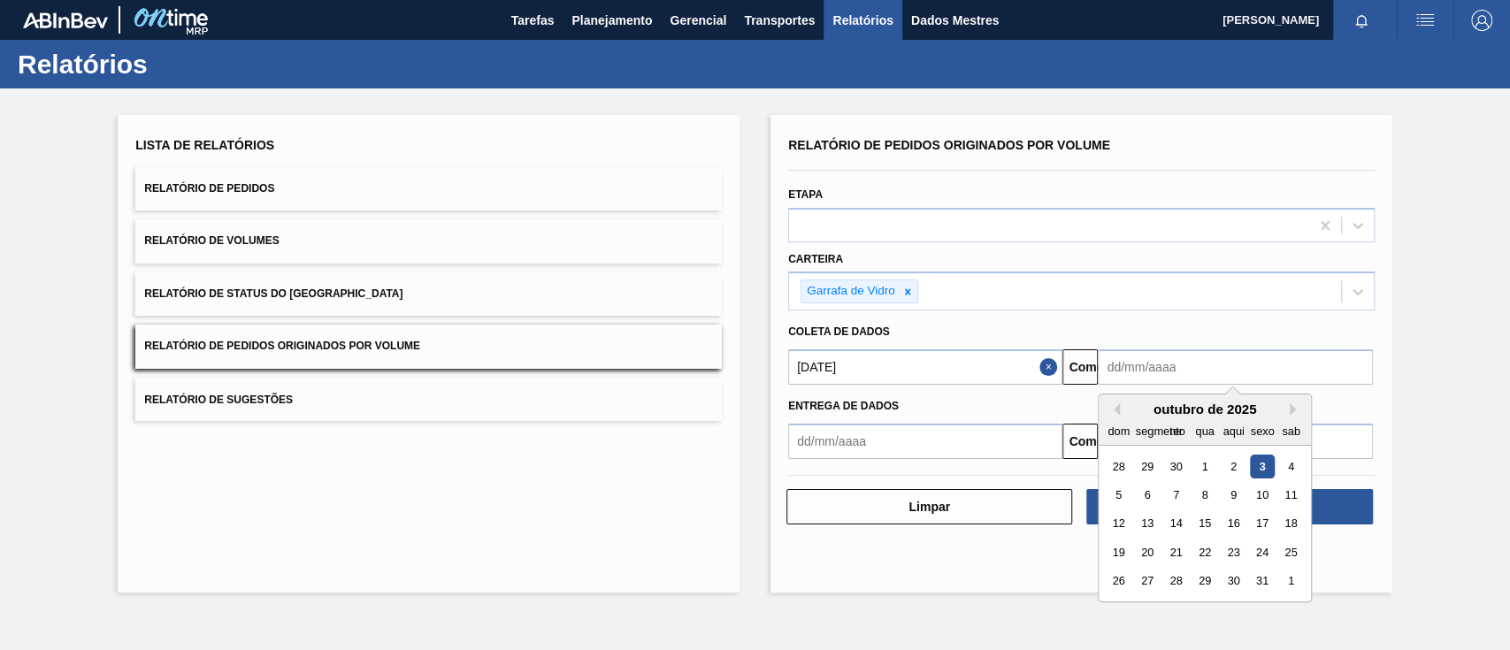
click at [1274, 364] on input "text" at bounding box center [1235, 366] width 274 height 35
click at [1205, 498] on font "8" at bounding box center [1205, 494] width 6 height 13
type input "[DATE]"
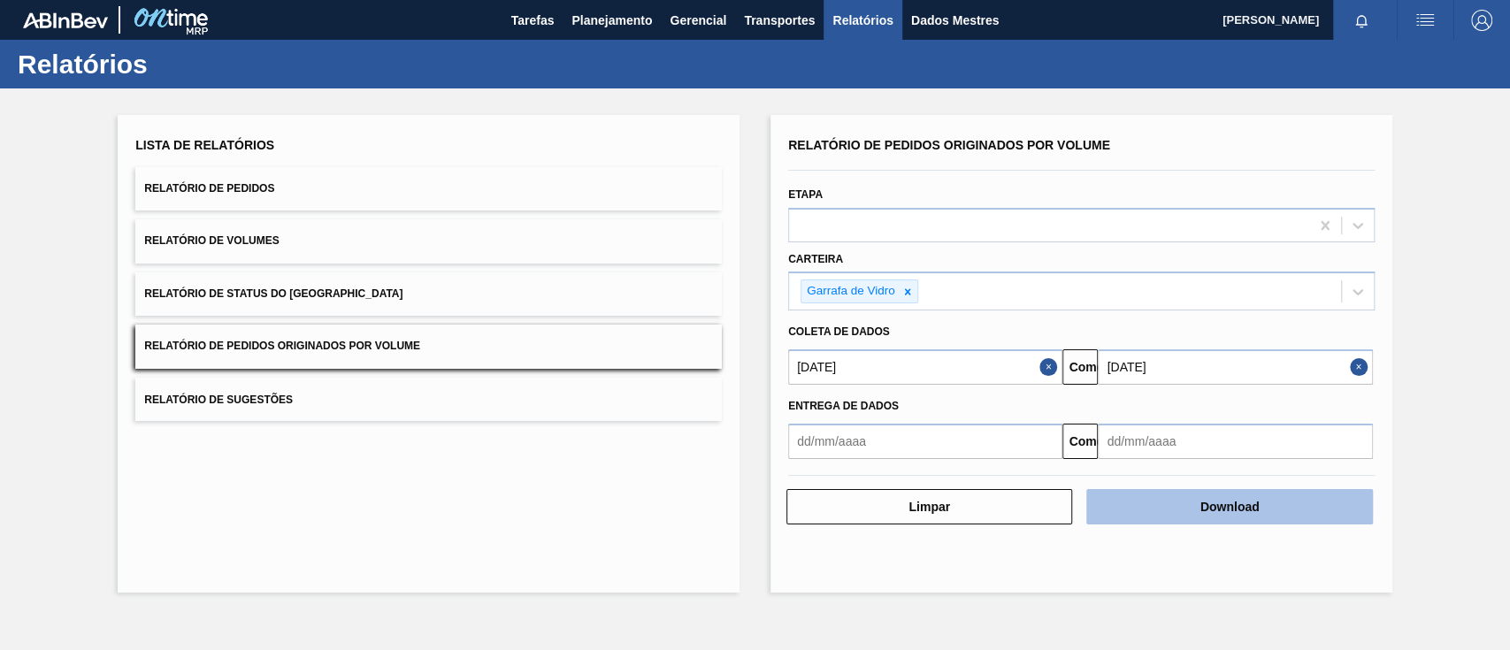
click at [1262, 506] on button "Download" at bounding box center [1229, 506] width 286 height 35
